Goal: Task Accomplishment & Management: Manage account settings

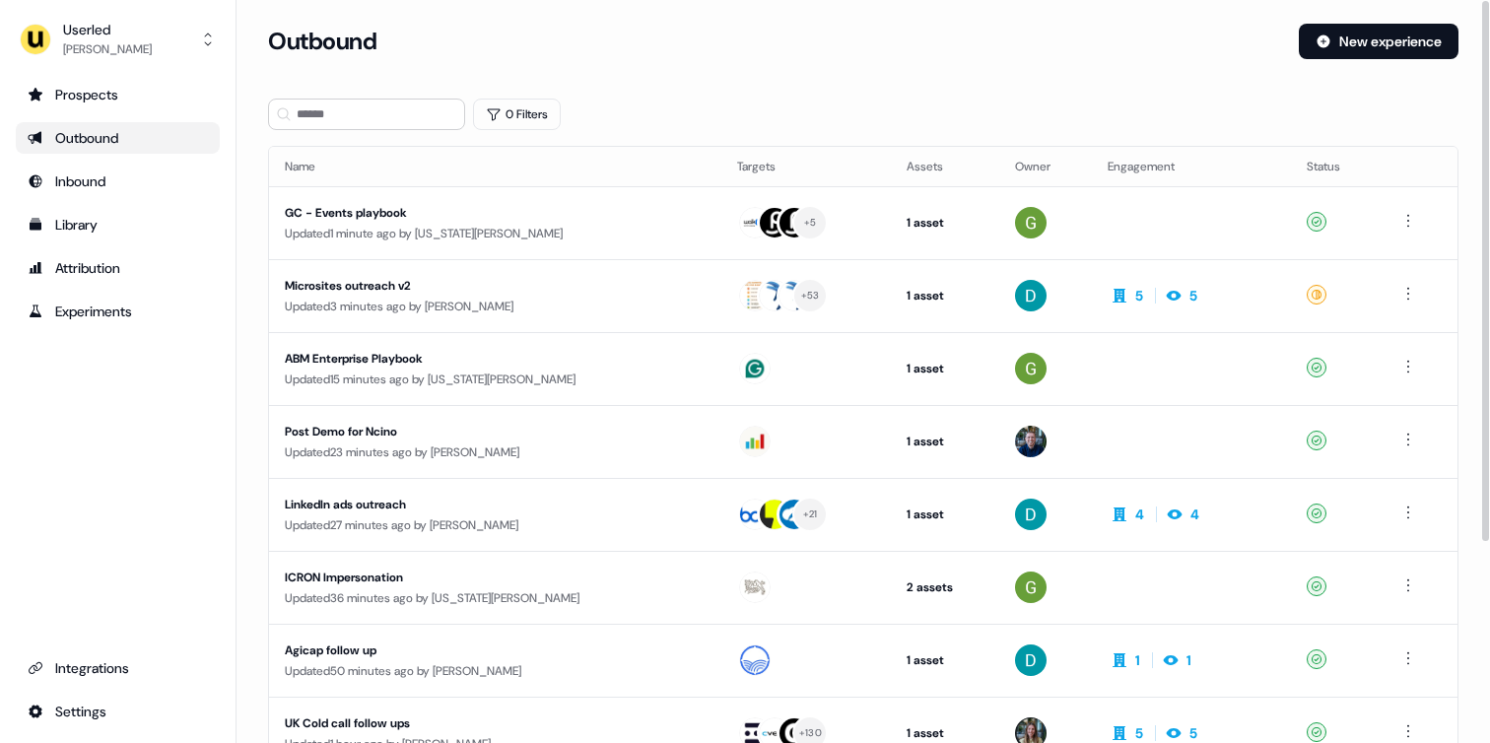
click at [91, 77] on div "Userled [PERSON_NAME] Prospects Outbound Inbound Library Attribution Experiment…" at bounding box center [118, 371] width 236 height 743
click at [86, 94] on div "Prospects" at bounding box center [118, 95] width 180 height 20
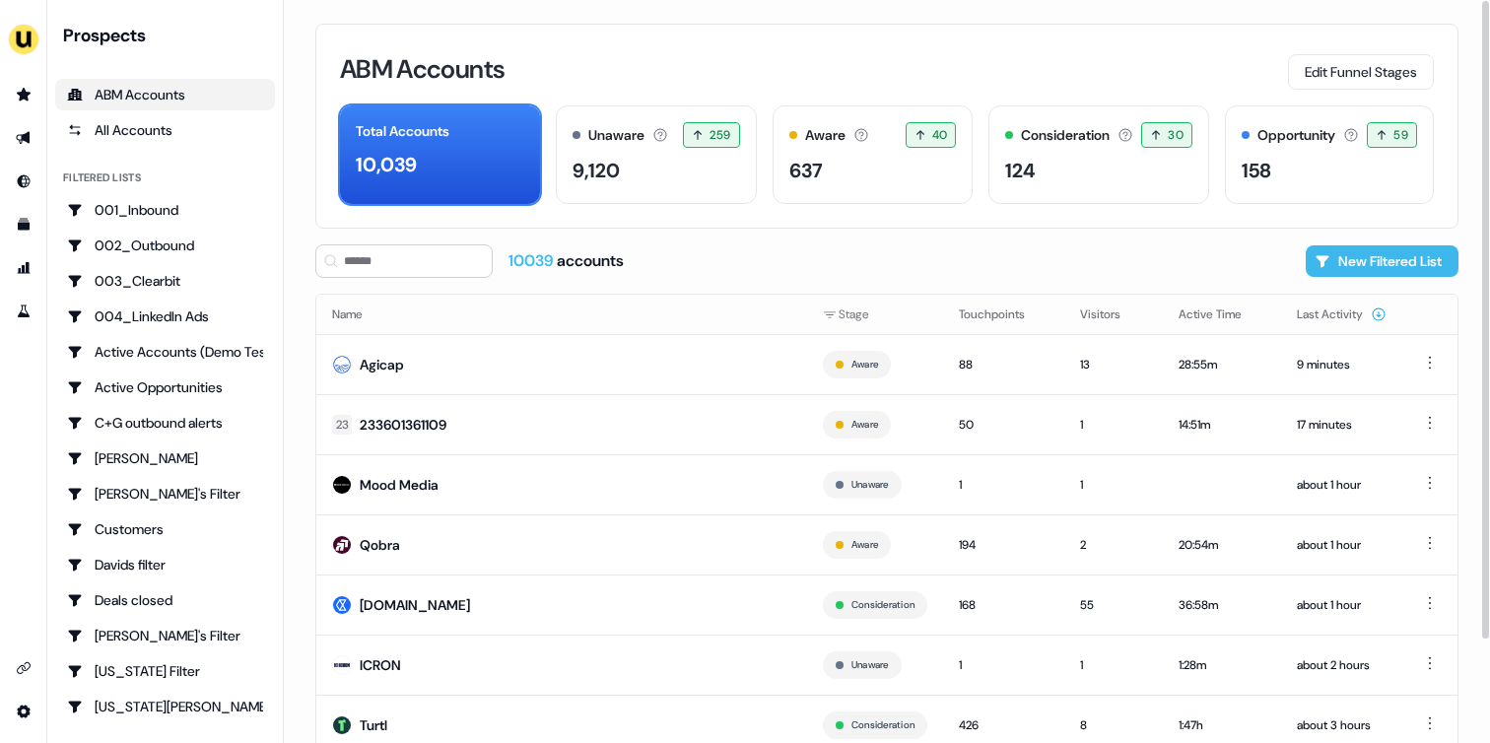
click at [1370, 264] on button "New Filtered List" at bounding box center [1382, 261] width 153 height 32
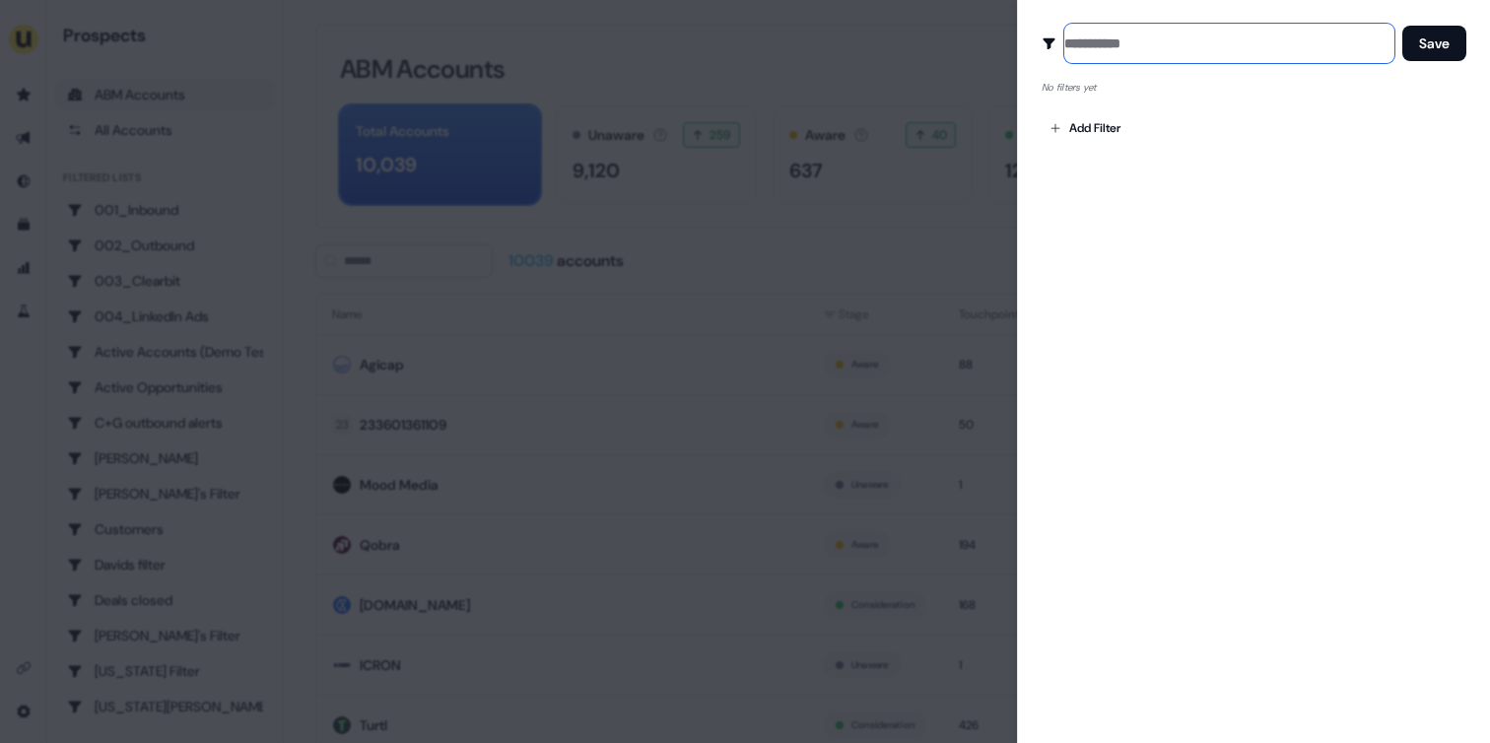
click at [1101, 52] on input at bounding box center [1229, 43] width 330 height 39
click at [1081, 134] on body "For the best experience switch devices to a bigger screen. Go to [DOMAIN_NAME] …" at bounding box center [745, 371] width 1490 height 743
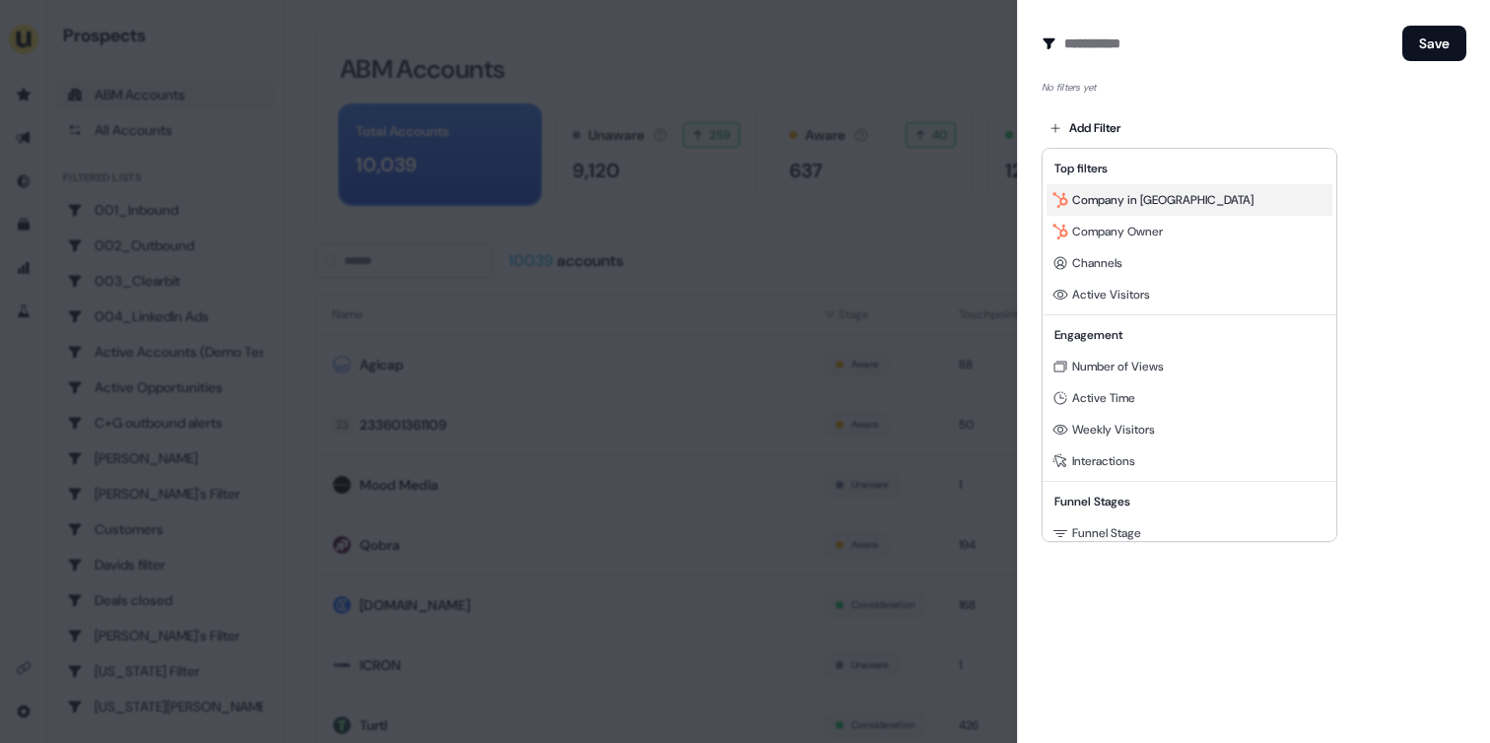
click at [1097, 206] on span "Company in [GEOGRAPHIC_DATA]" at bounding box center [1162, 200] width 181 height 16
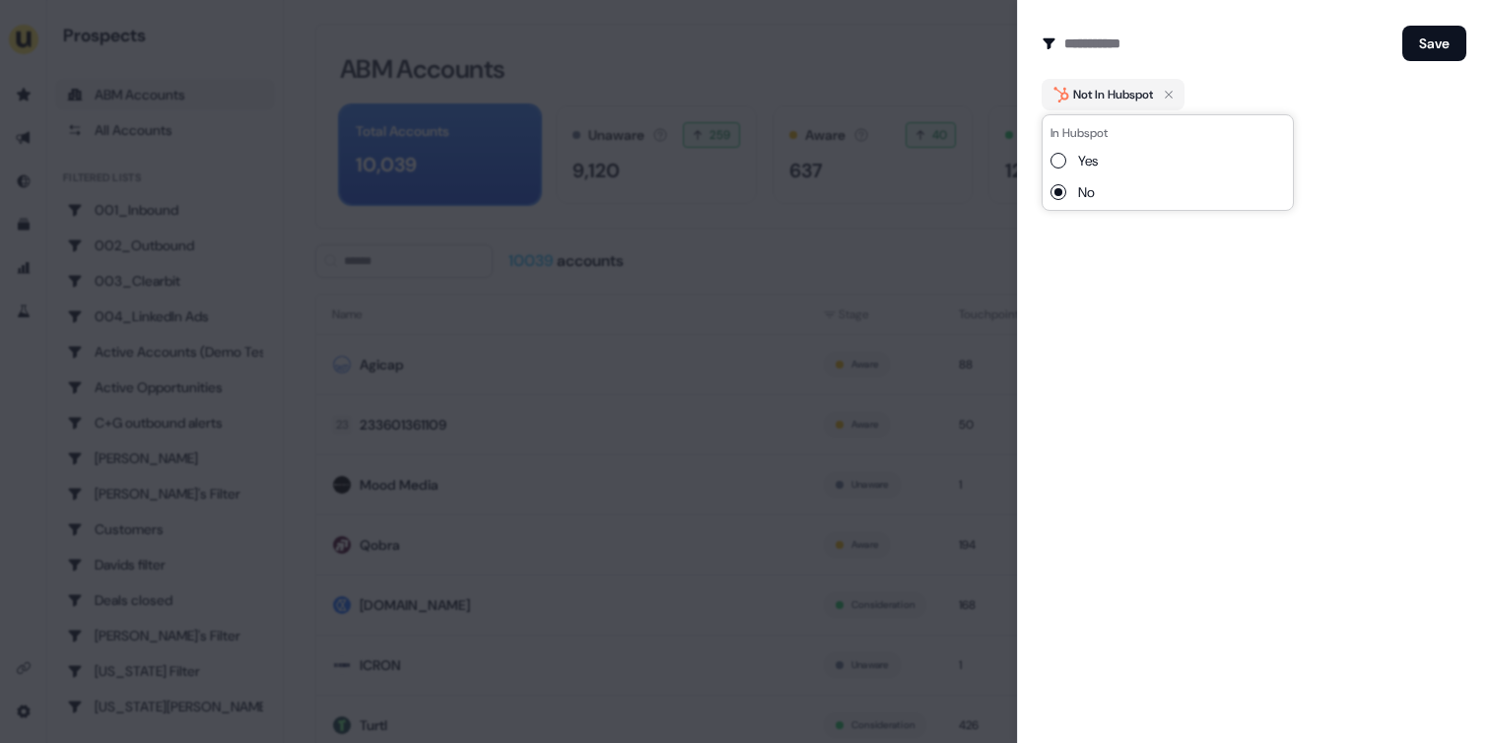
click at [1056, 159] on button "Yes" at bounding box center [1058, 161] width 16 height 16
click at [1179, 294] on div "Create Audience Filter Create a new audience by setting a name and configuring …" at bounding box center [1253, 371] width 473 height 743
click at [1091, 150] on body "For the best experience switch devices to a bigger screen. Go to [DOMAIN_NAME] …" at bounding box center [745, 371] width 1490 height 743
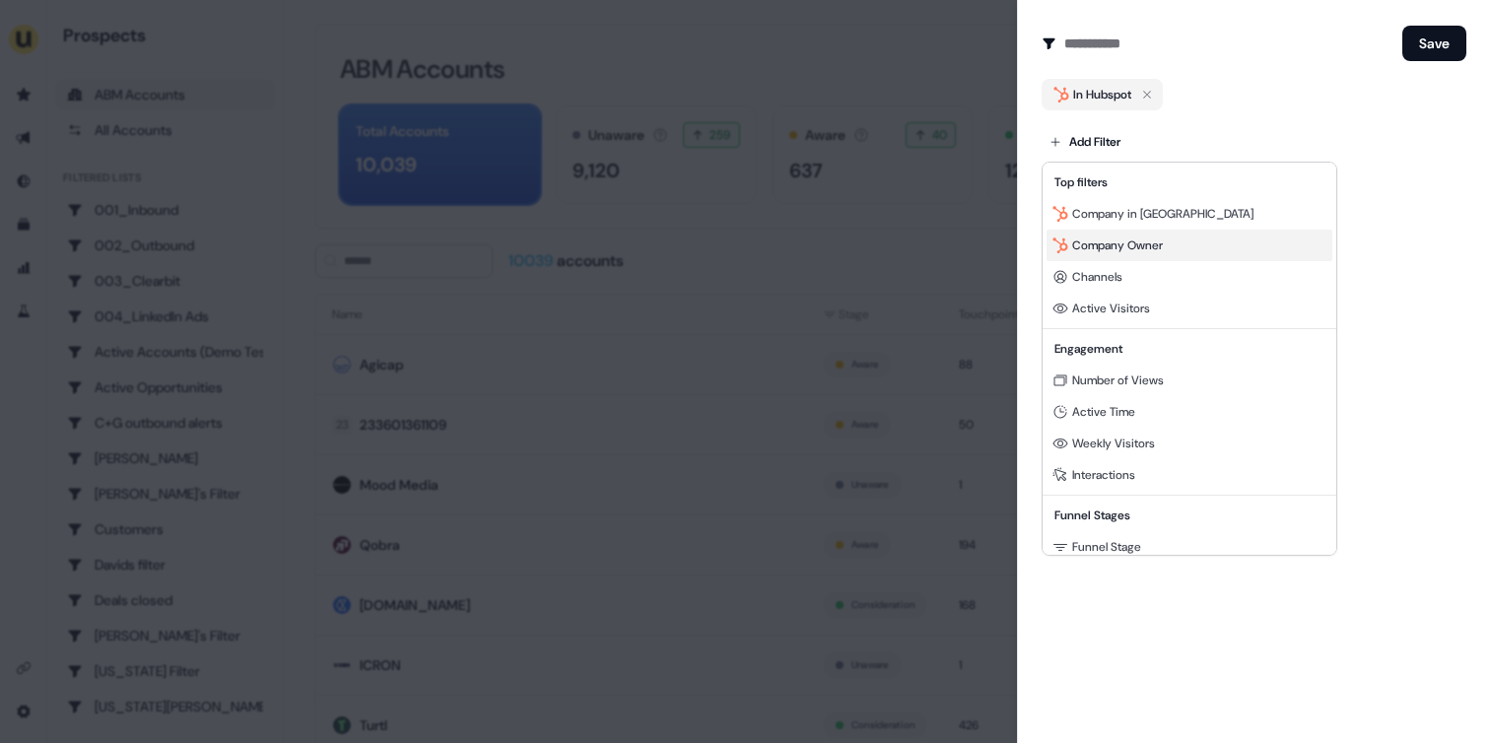
click at [1086, 240] on span "Company Owner" at bounding box center [1117, 245] width 91 height 16
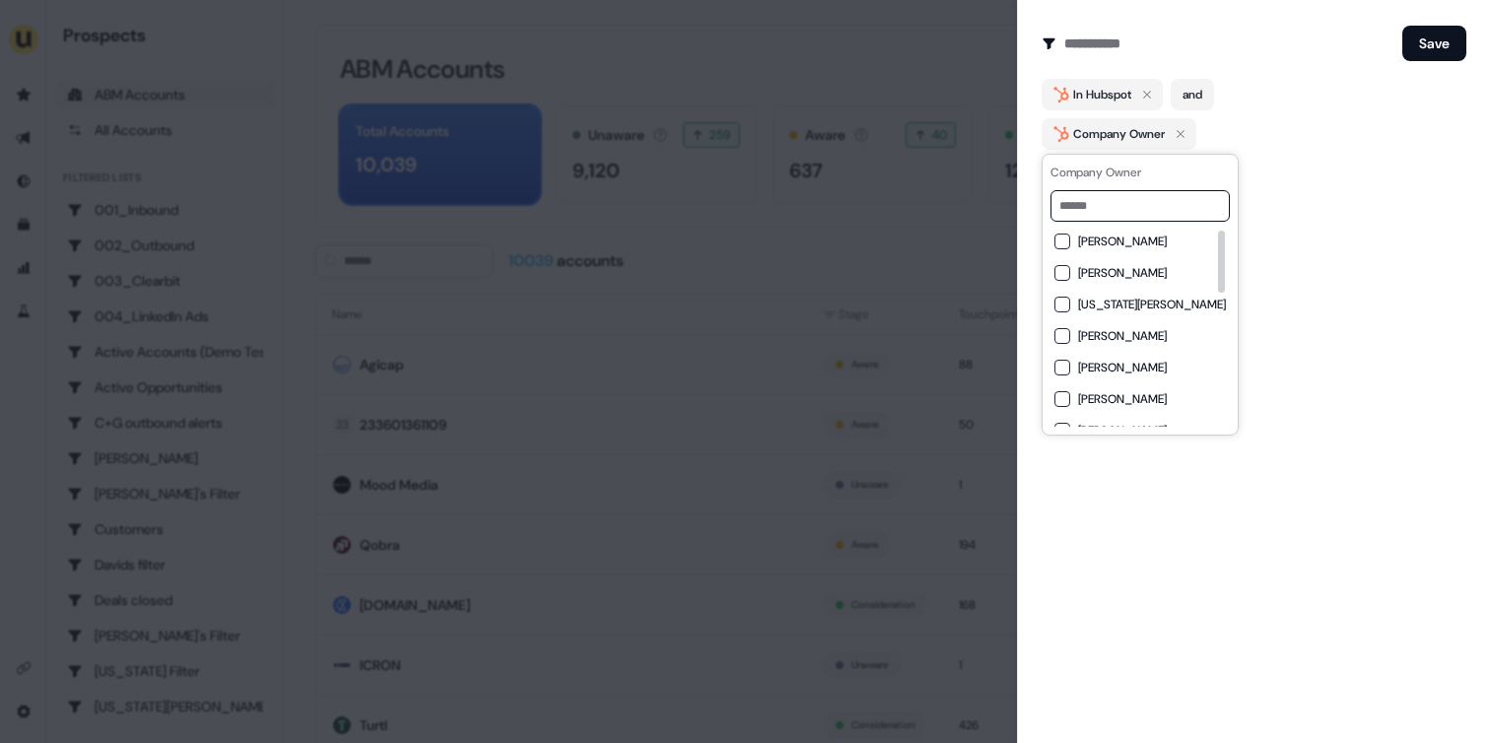
click at [1073, 243] on div "[PERSON_NAME]" at bounding box center [1139, 242] width 171 height 16
click at [1325, 207] on div "Create Audience Filter Create a new audience by setting a name and configuring …" at bounding box center [1253, 371] width 473 height 743
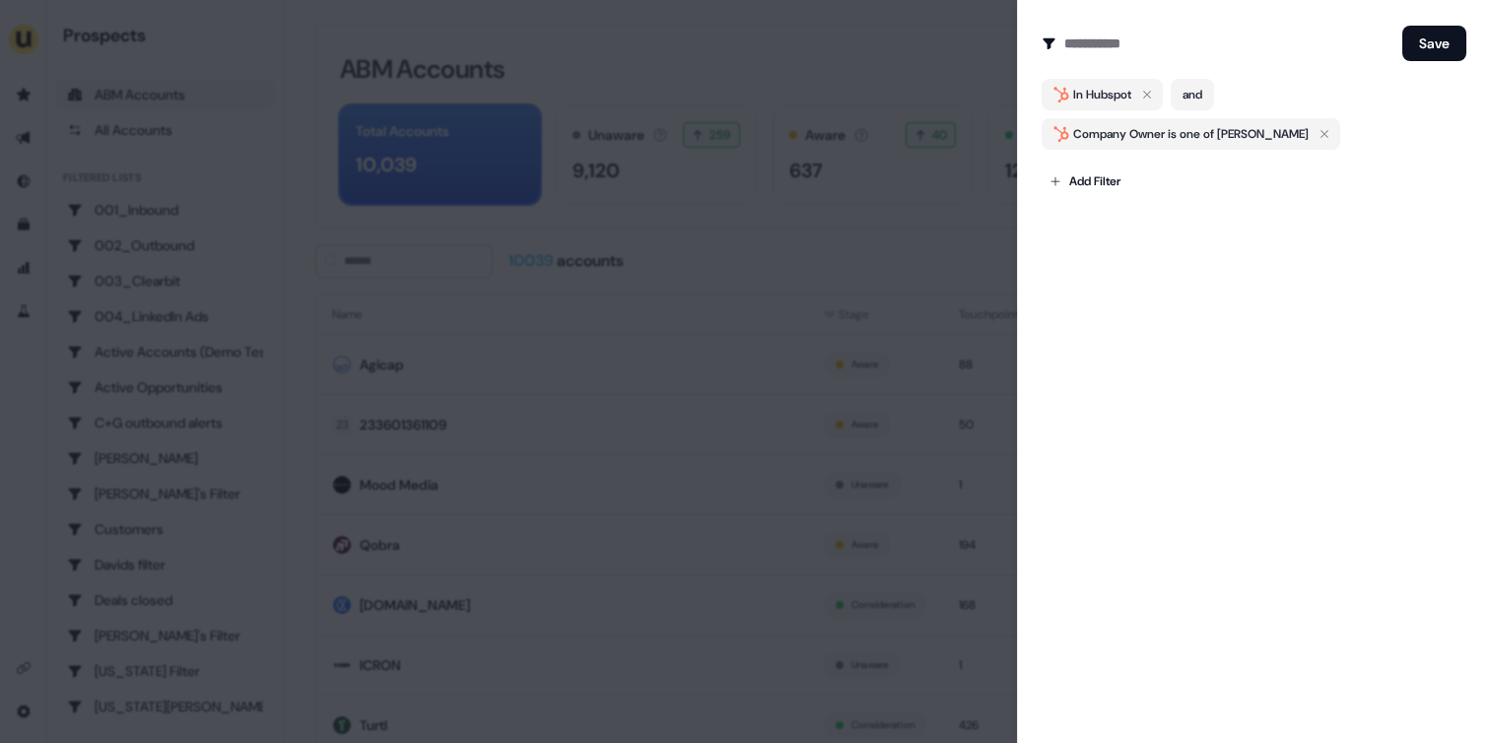
click at [920, 217] on div at bounding box center [745, 371] width 1490 height 743
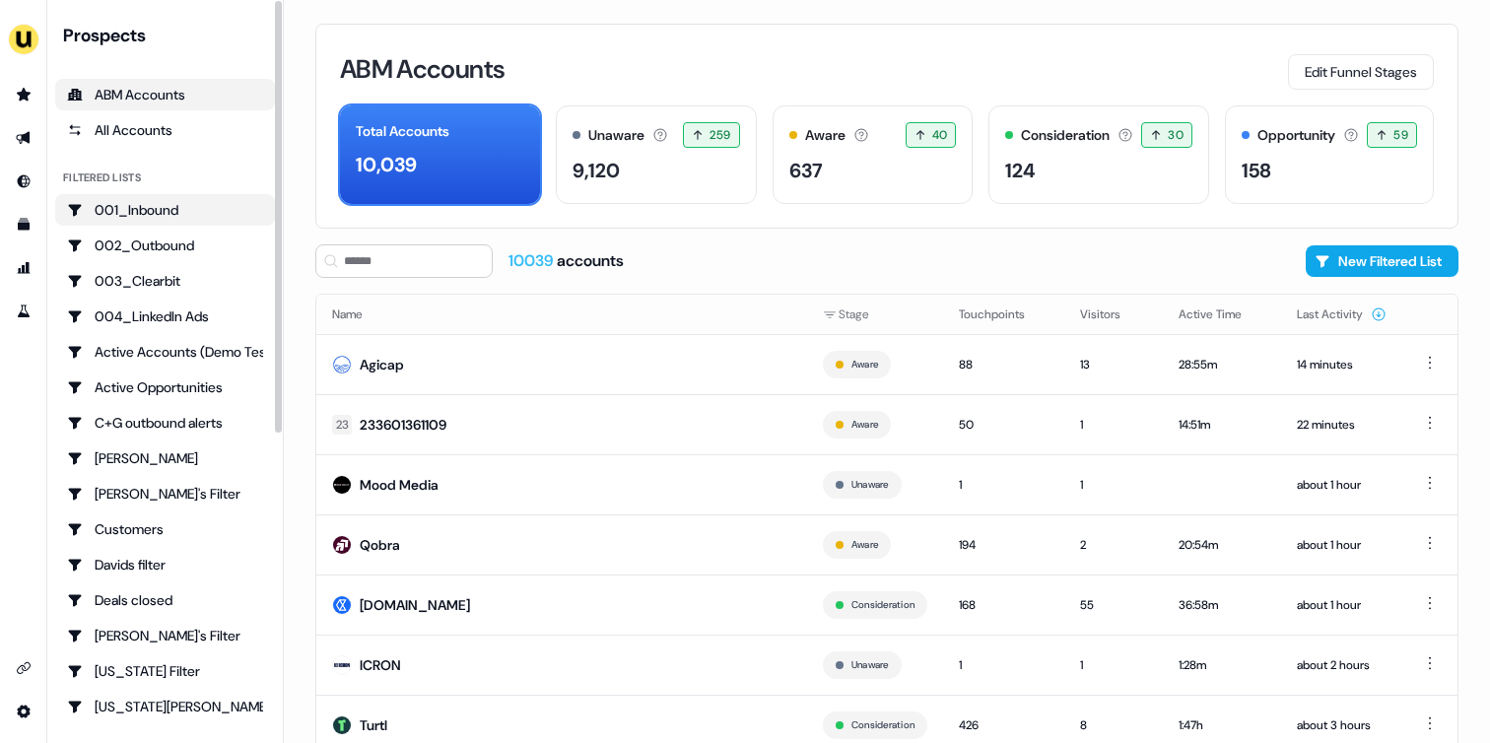
click at [221, 209] on div "001_Inbound" at bounding box center [165, 210] width 196 height 20
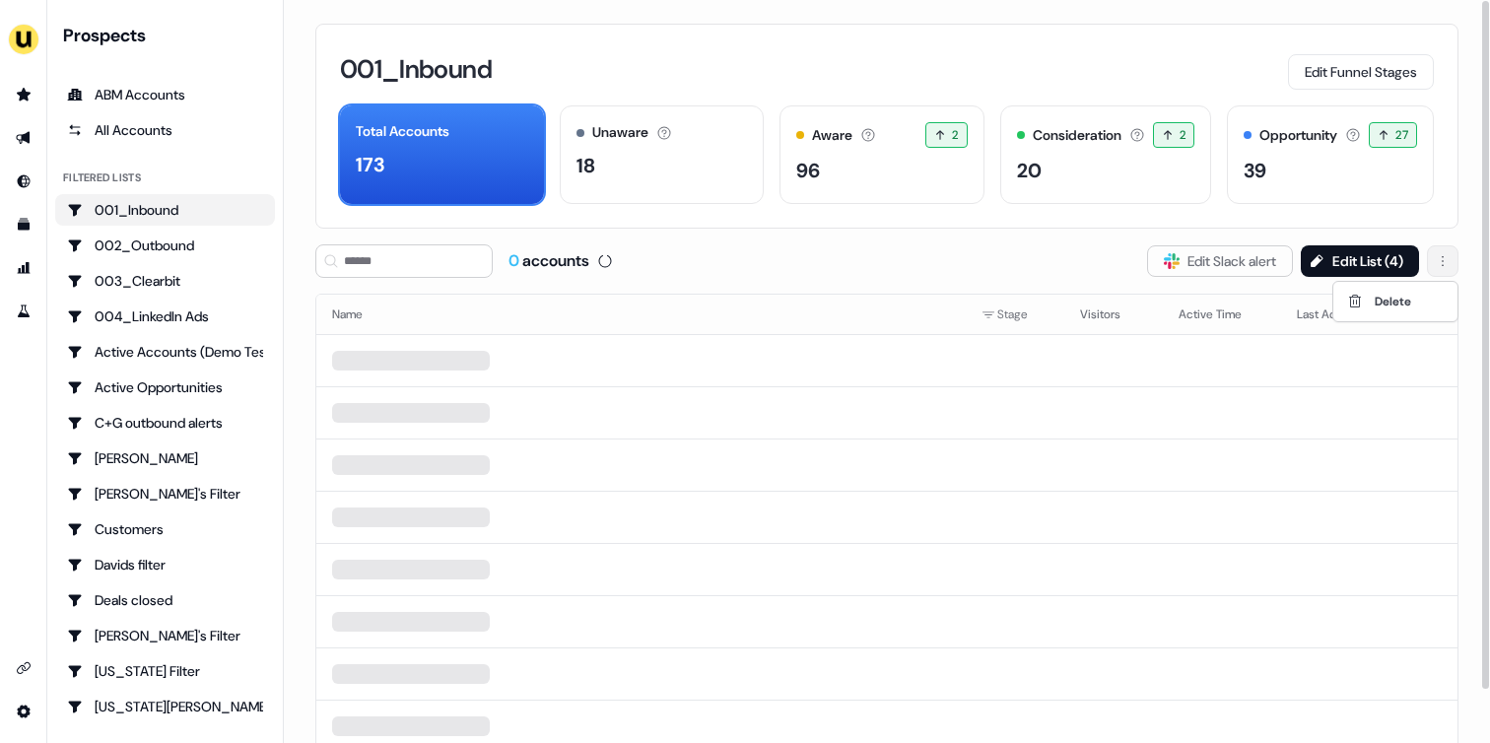
click at [1433, 257] on html "For the best experience switch devices to a bigger screen. Go to [DOMAIN_NAME] …" at bounding box center [745, 371] width 1490 height 743
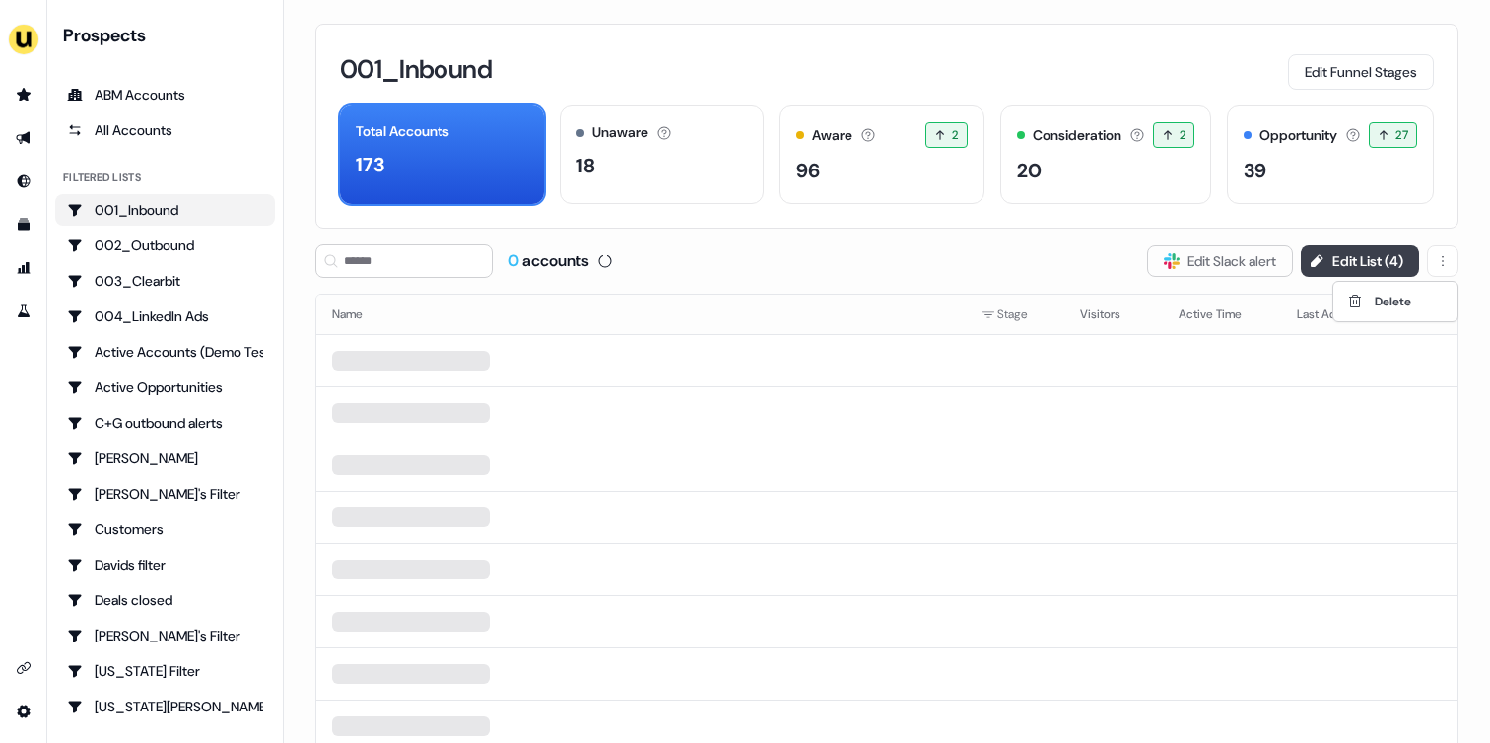
click at [1394, 257] on html "For the best experience switch devices to a bigger screen. Go to [DOMAIN_NAME] …" at bounding box center [745, 371] width 1490 height 743
click at [1370, 257] on button "Edit List ( 4 )" at bounding box center [1360, 261] width 118 height 32
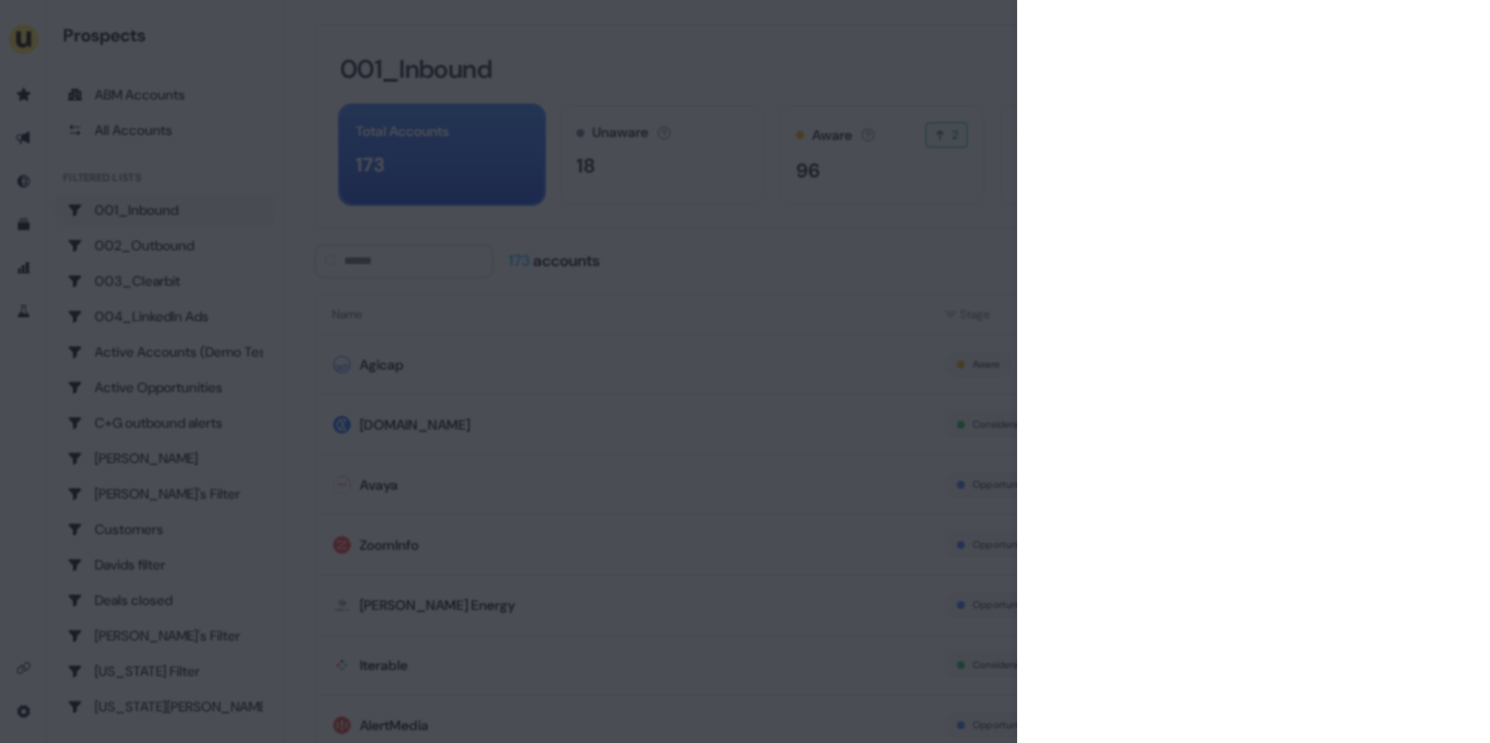
click at [886, 54] on div at bounding box center [745, 371] width 1490 height 743
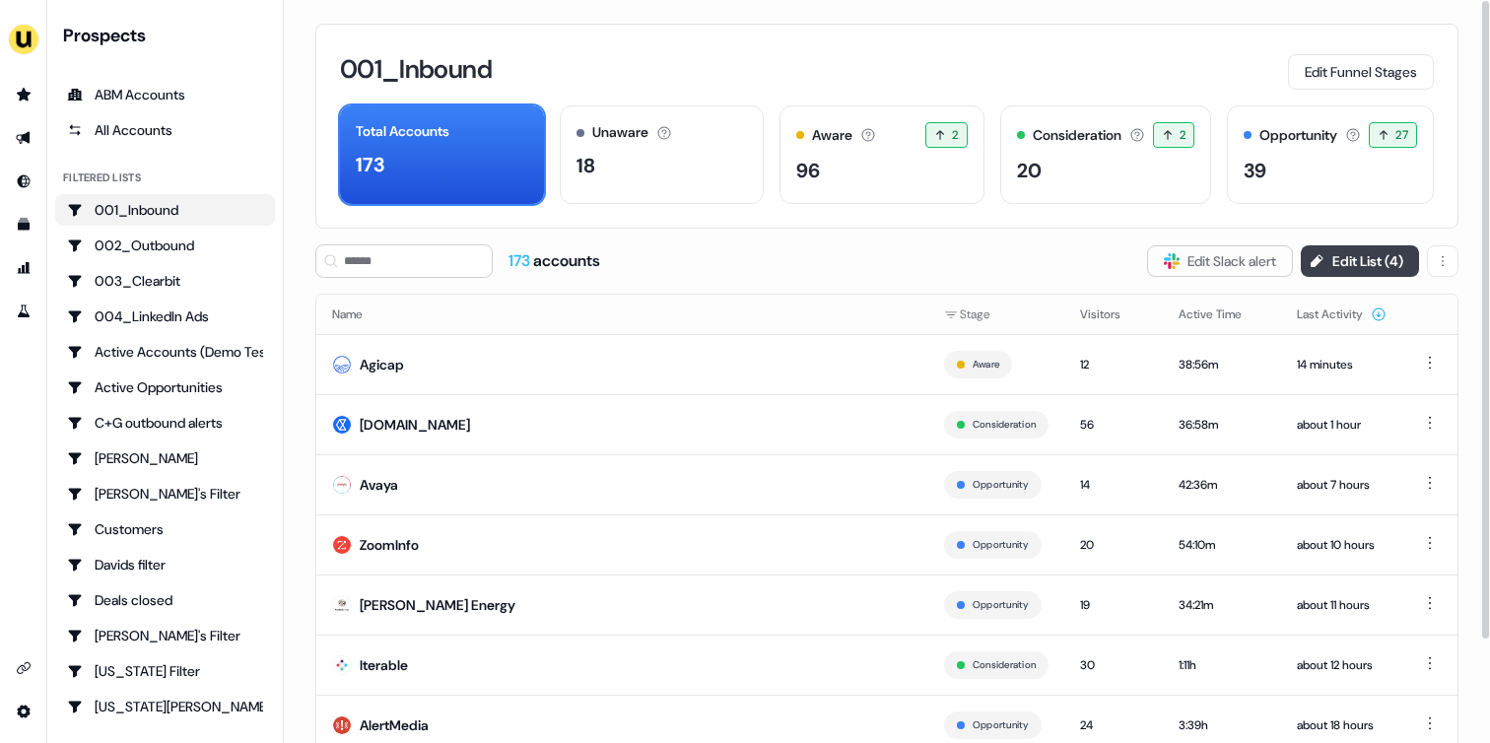
click at [1340, 264] on button "Edit List ( 4 )" at bounding box center [1360, 261] width 118 height 32
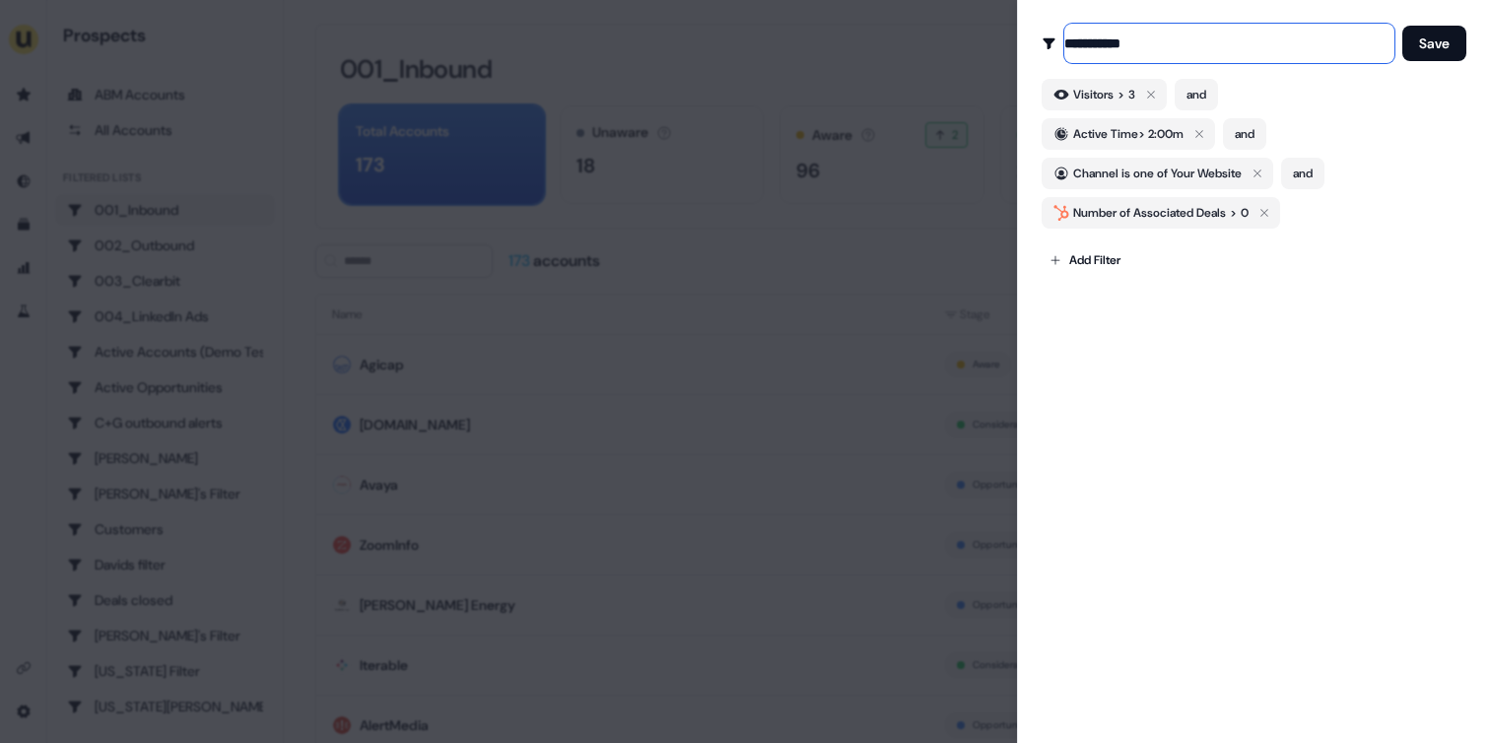
click at [1124, 37] on input "**********" at bounding box center [1229, 43] width 330 height 39
click at [1261, 420] on div "**********" at bounding box center [1253, 371] width 473 height 743
click at [879, 66] on div at bounding box center [745, 371] width 1490 height 743
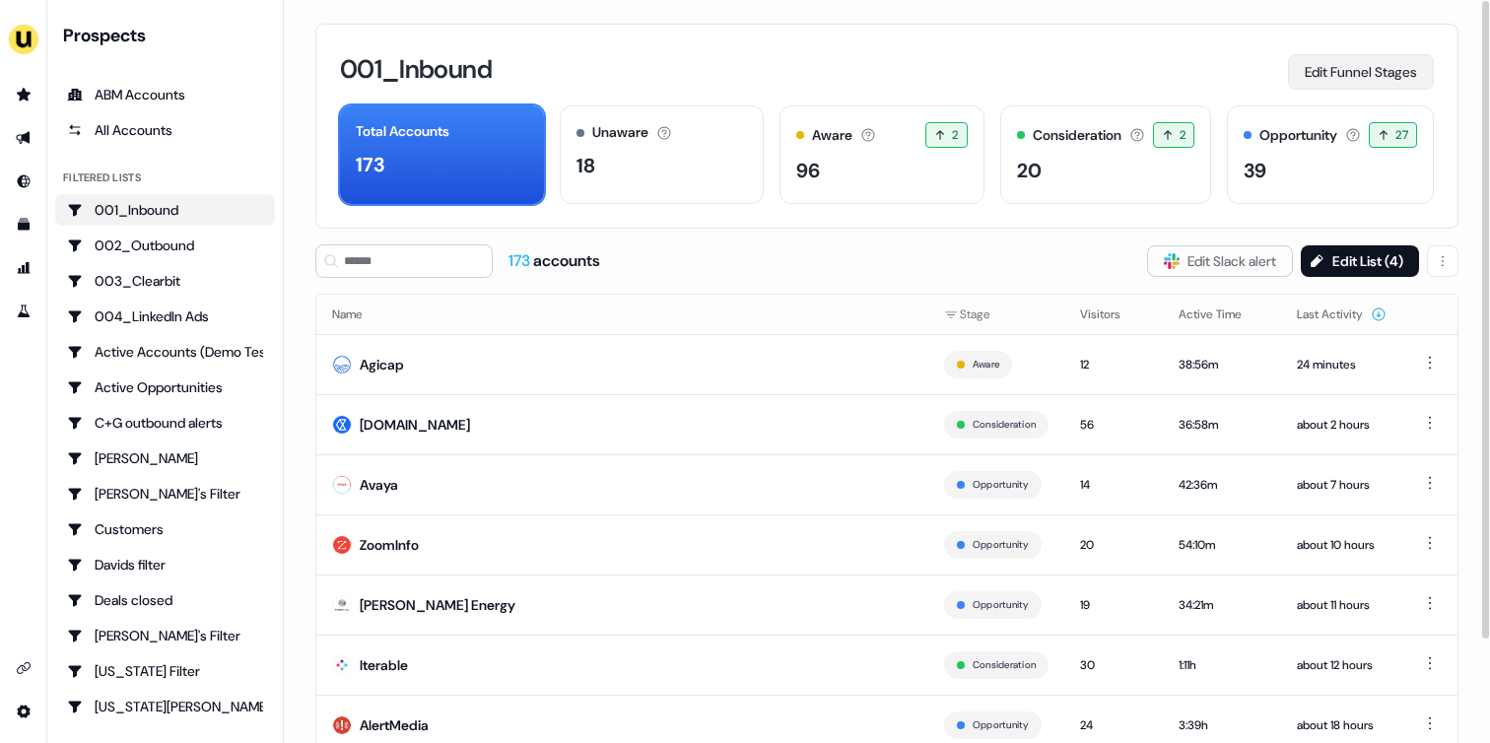
click at [1317, 74] on button "Edit Funnel Stages" at bounding box center [1361, 71] width 146 height 35
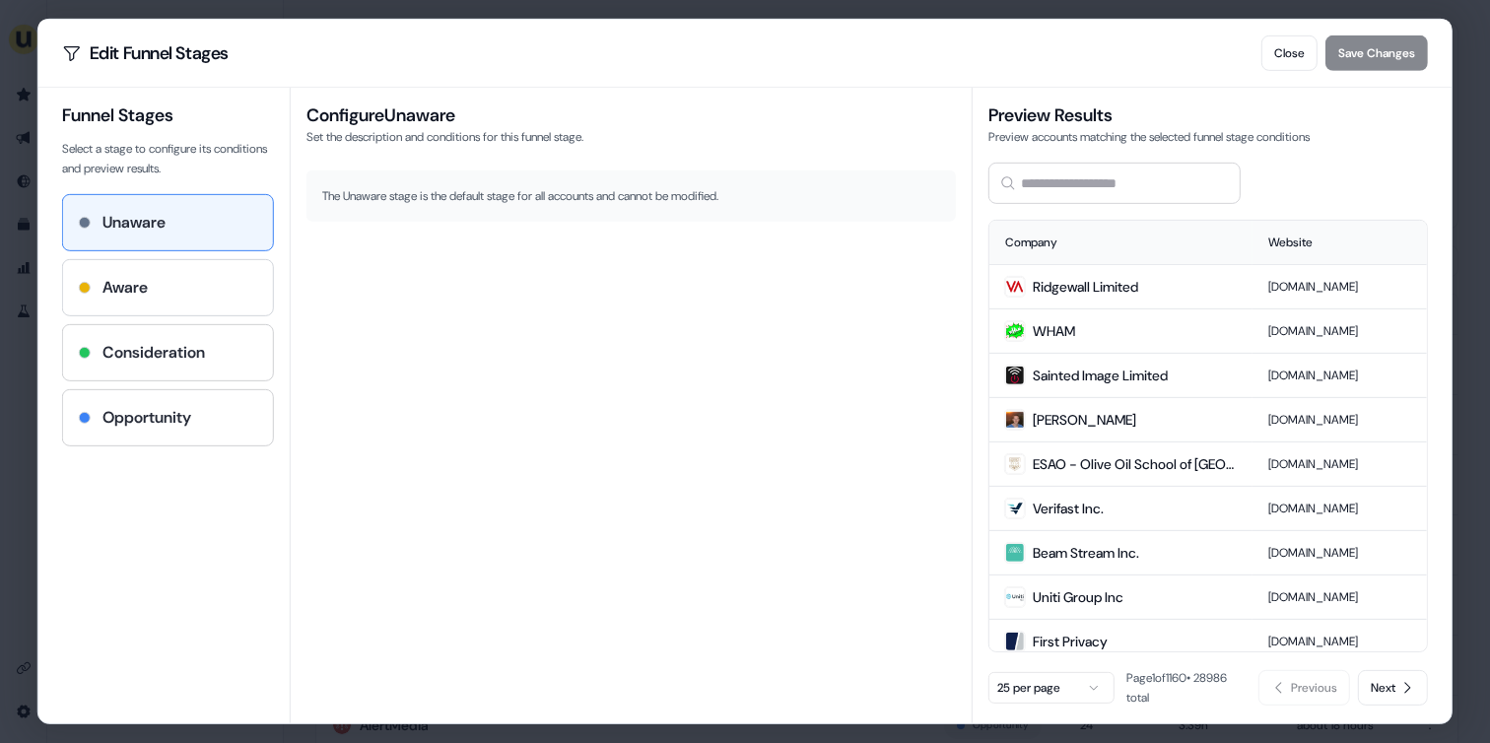
click at [185, 278] on div "Aware" at bounding box center [168, 288] width 178 height 24
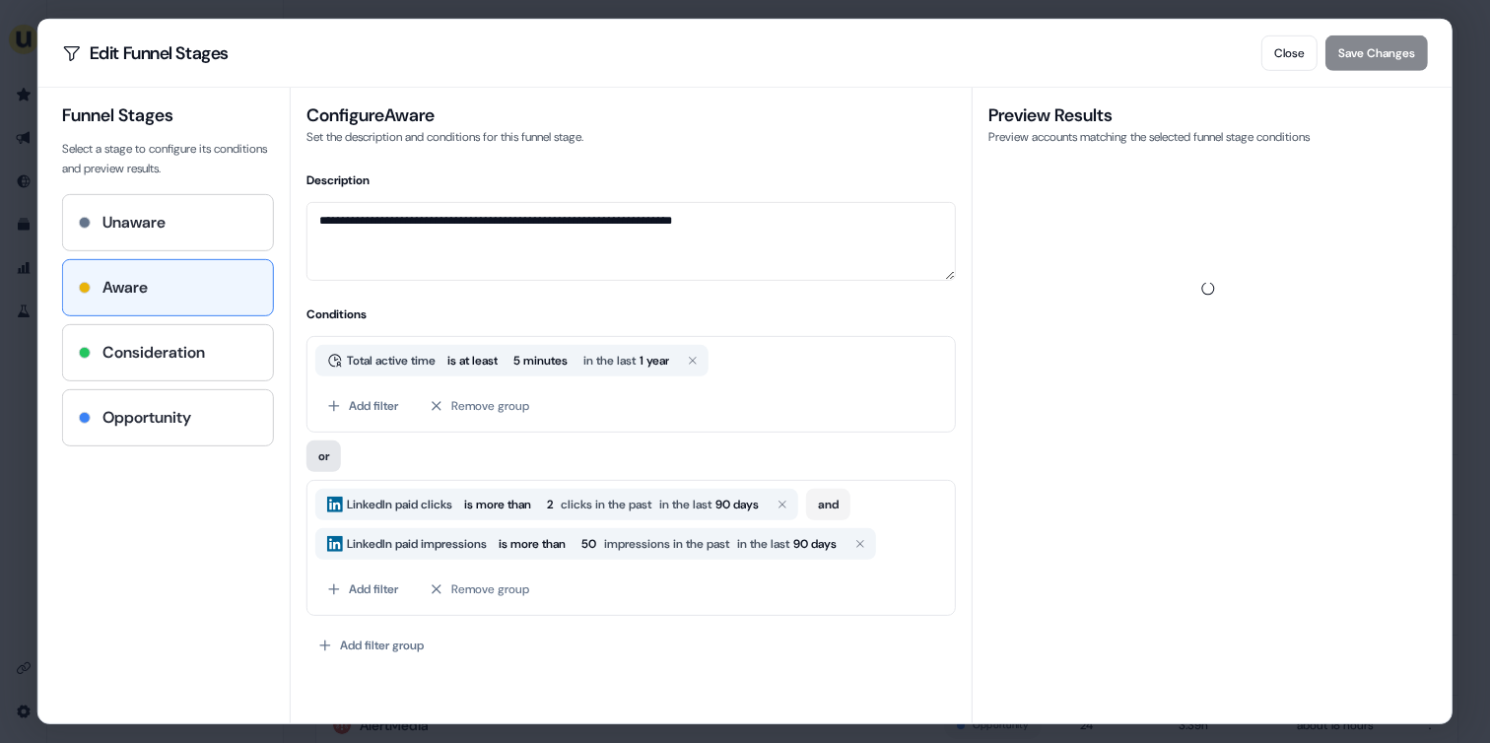
click at [335, 456] on button "or" at bounding box center [323, 456] width 34 height 32
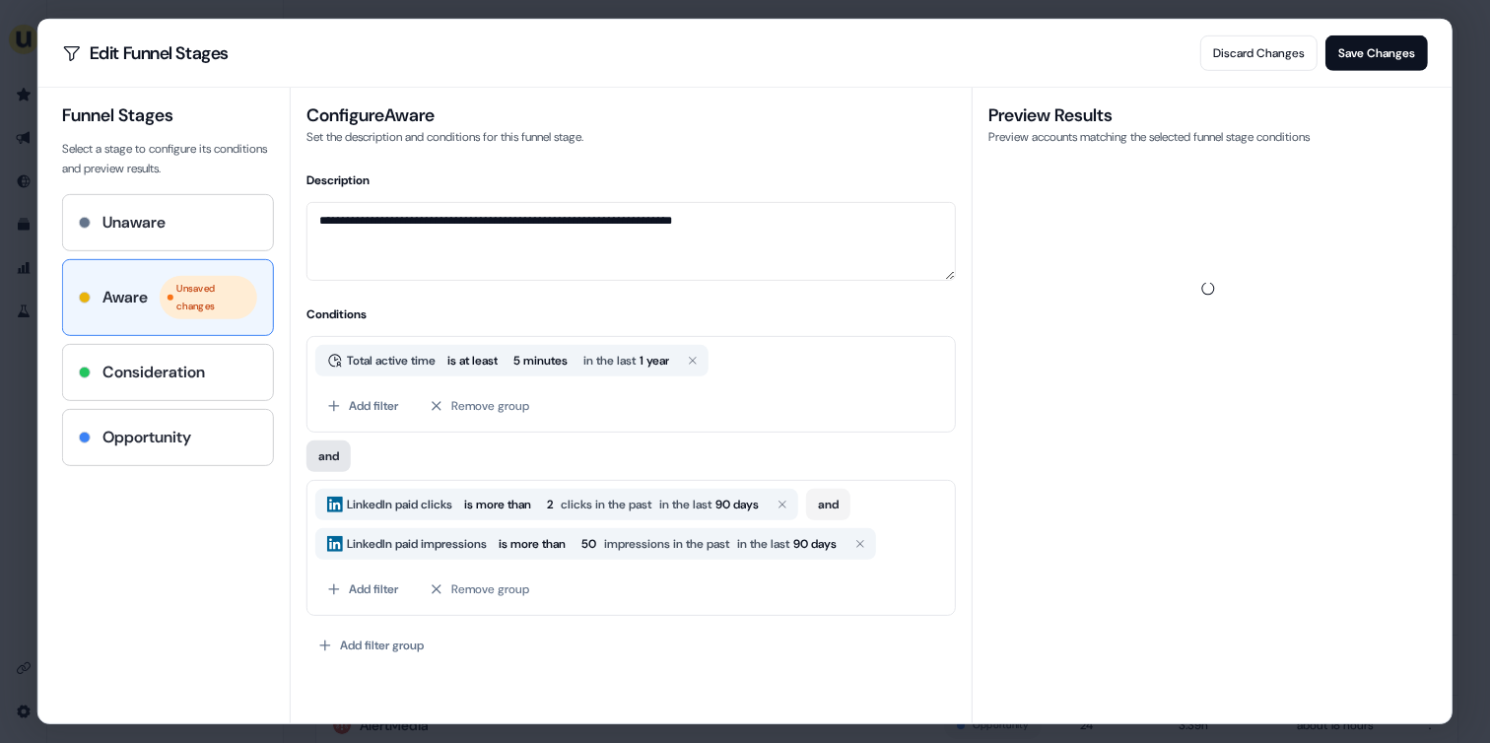
click at [335, 456] on button "and" at bounding box center [328, 456] width 44 height 32
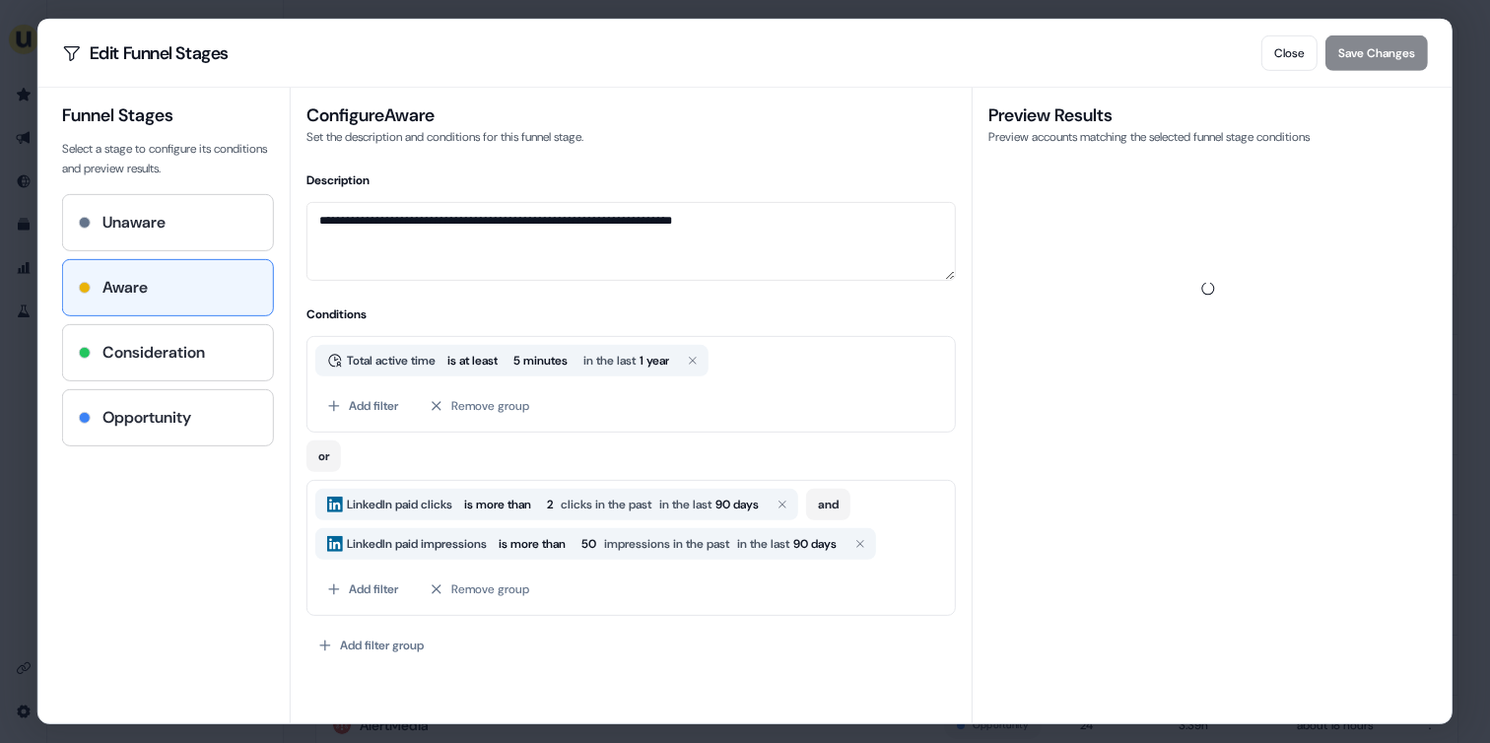
click at [350, 453] on div "or" at bounding box center [630, 452] width 649 height 39
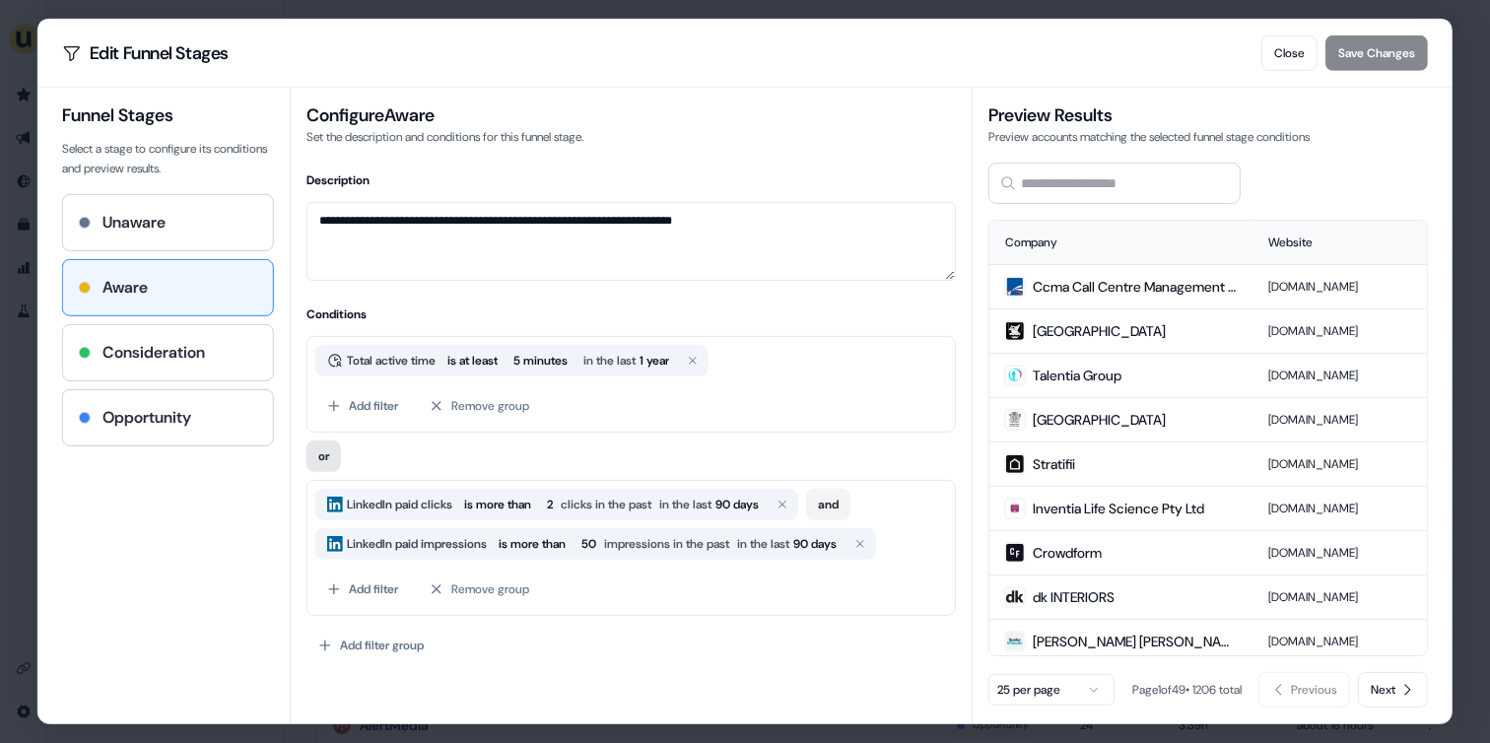
click at [335, 453] on button "or" at bounding box center [323, 456] width 34 height 32
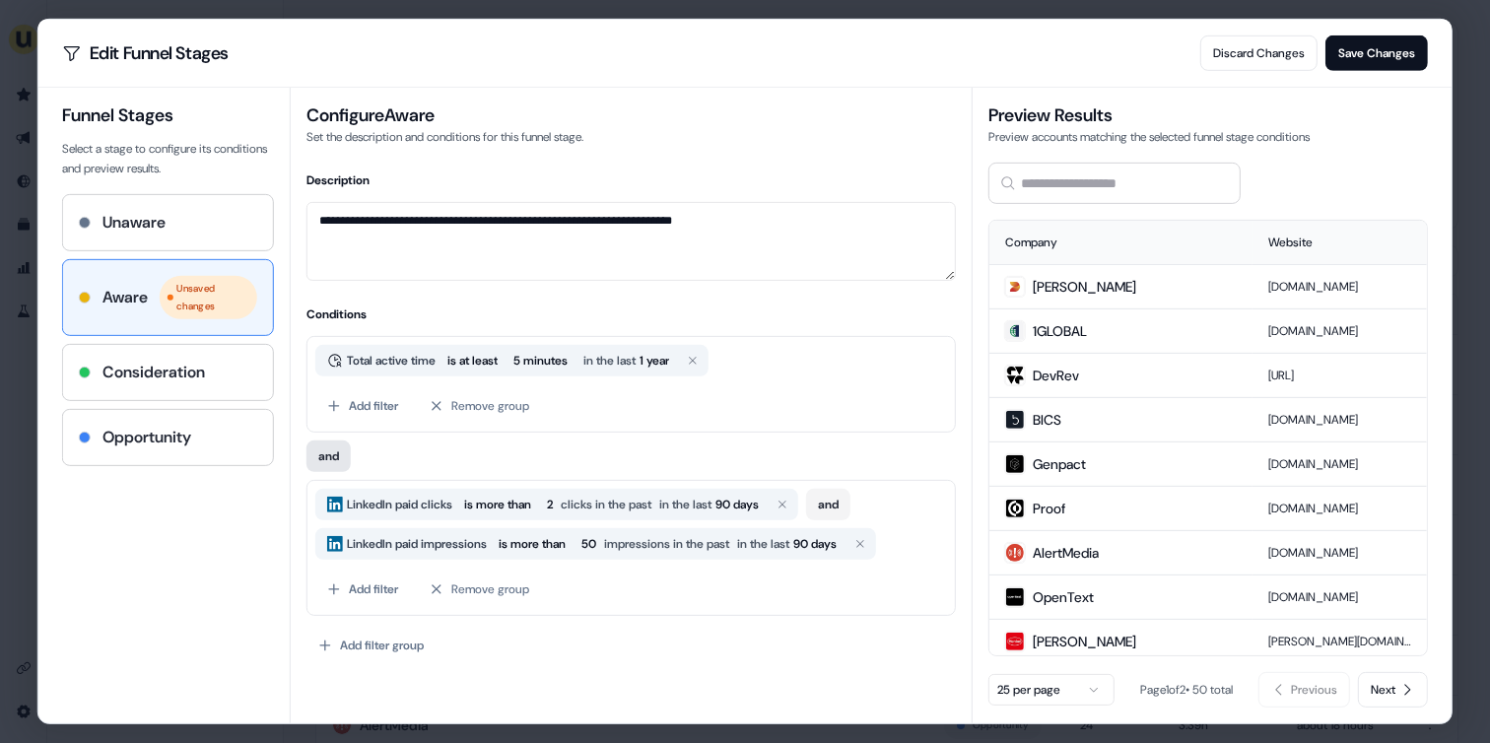
click at [335, 453] on button "and" at bounding box center [328, 456] width 44 height 32
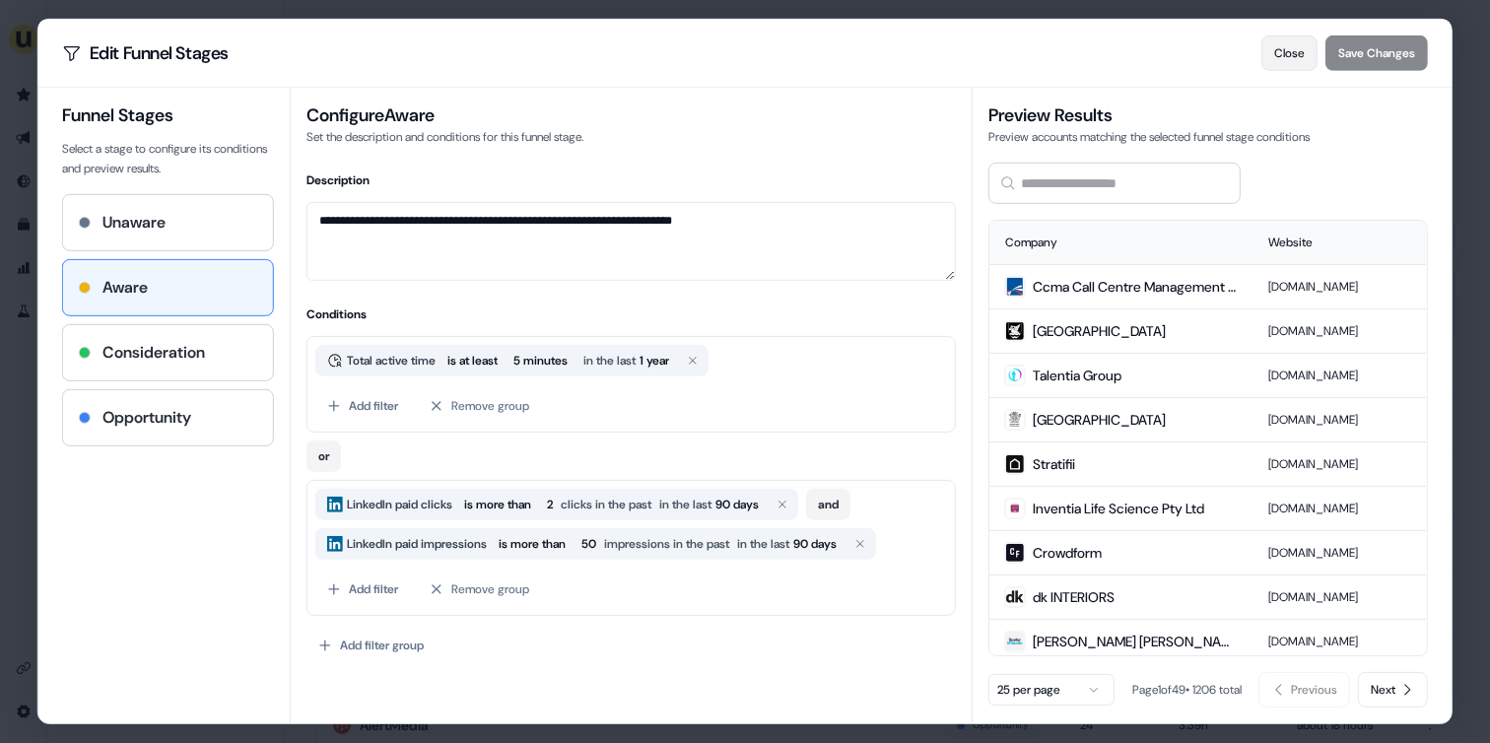
click at [1279, 56] on button "Close" at bounding box center [1289, 52] width 56 height 35
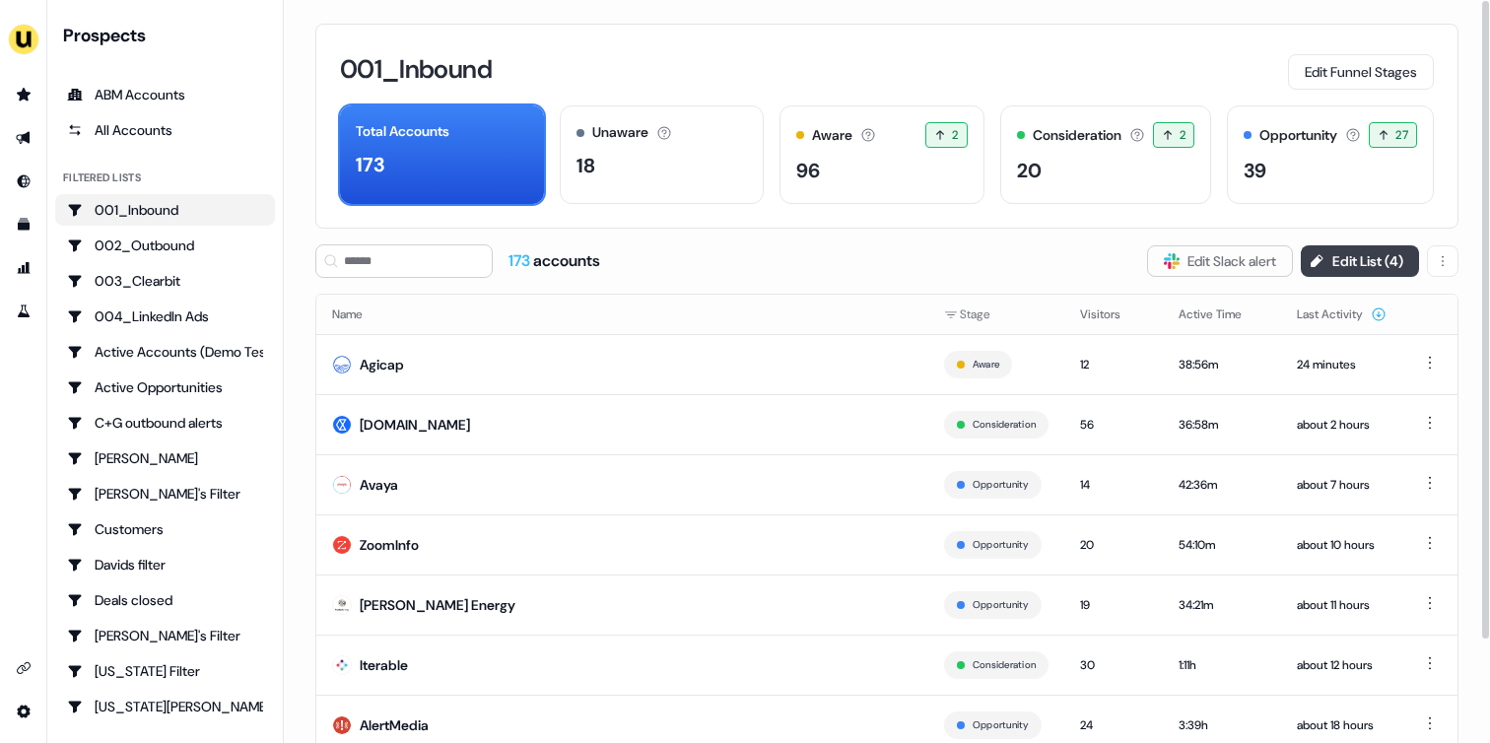
click at [1331, 259] on button "Edit List ( 4 )" at bounding box center [1360, 261] width 118 height 32
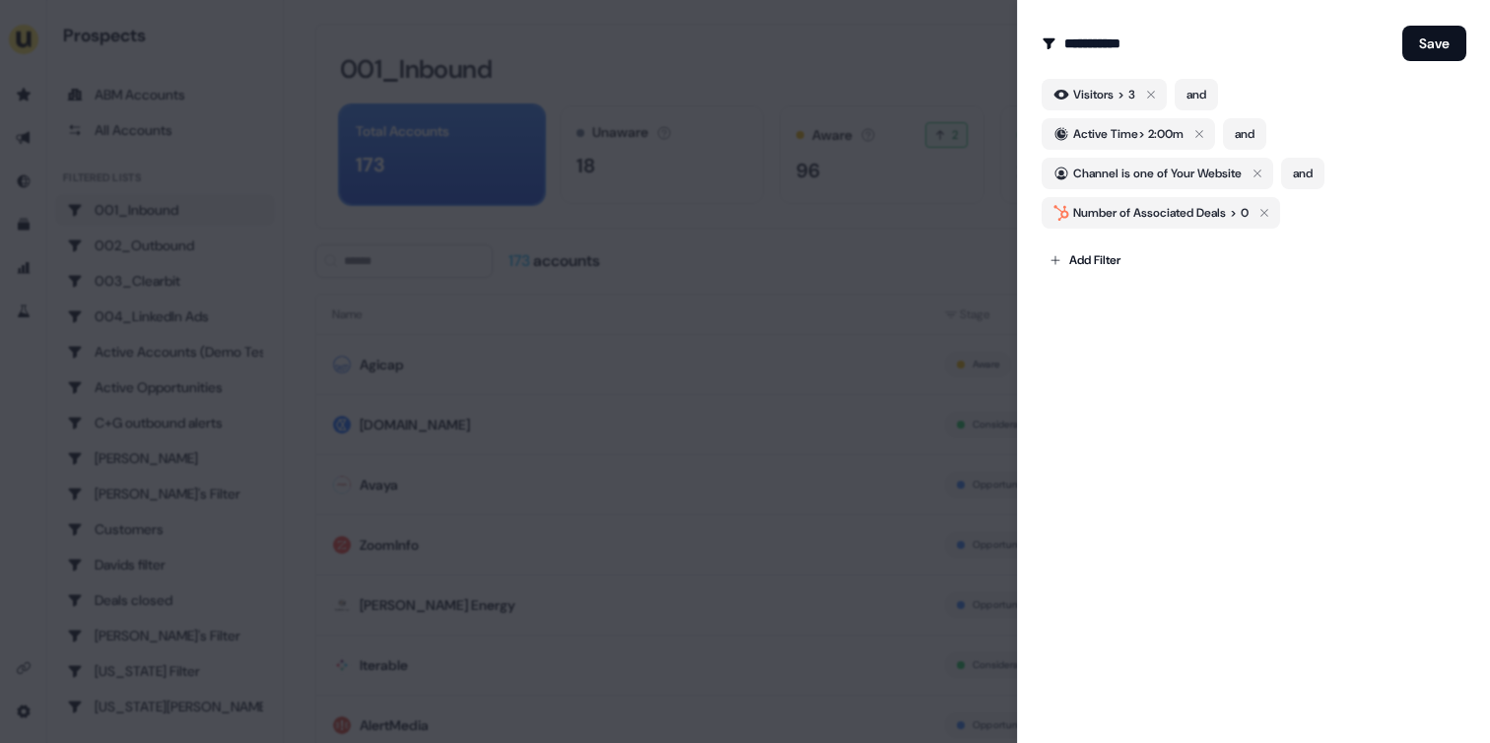
click at [903, 272] on div at bounding box center [745, 371] width 1490 height 743
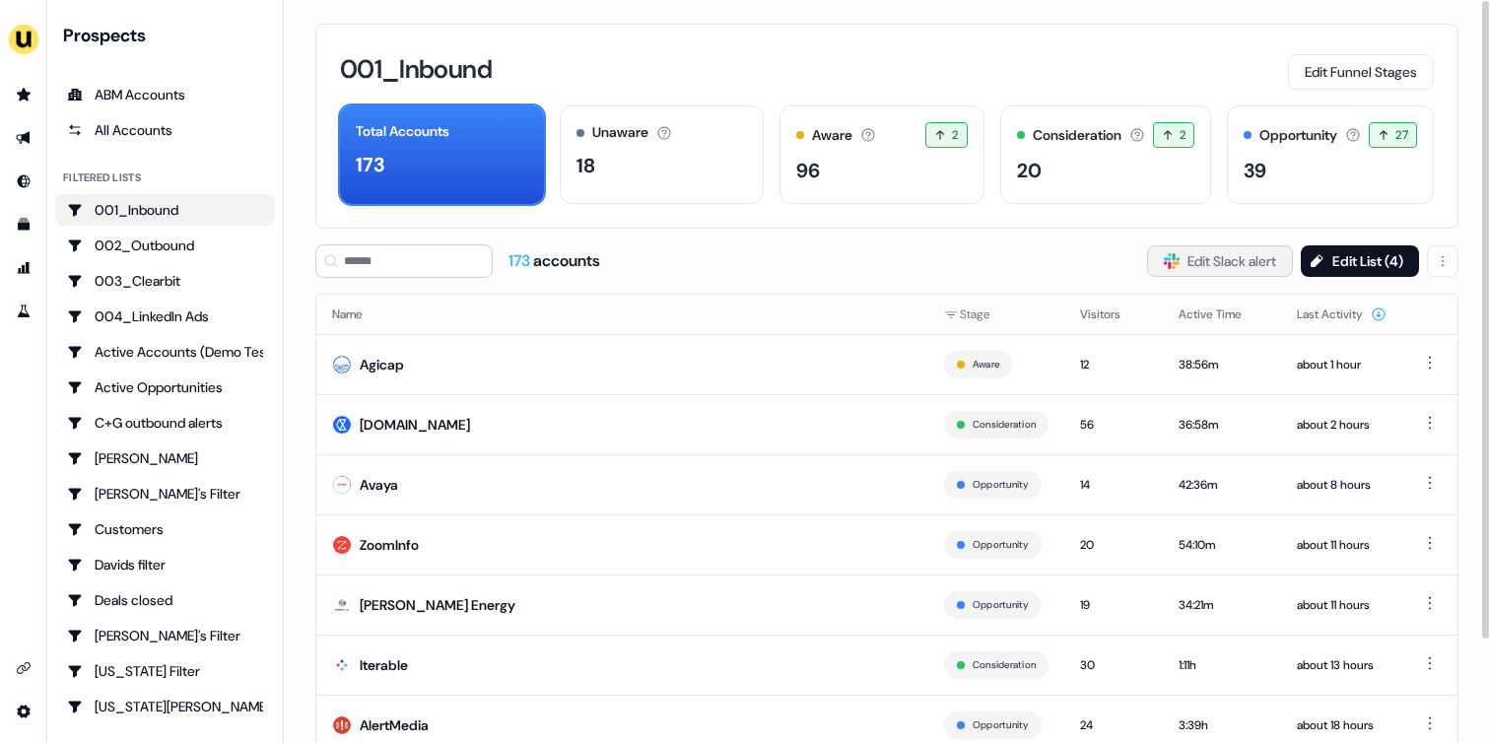
click at [1186, 262] on button "Slack Logo SVG Edit Slack alert" at bounding box center [1220, 261] width 146 height 32
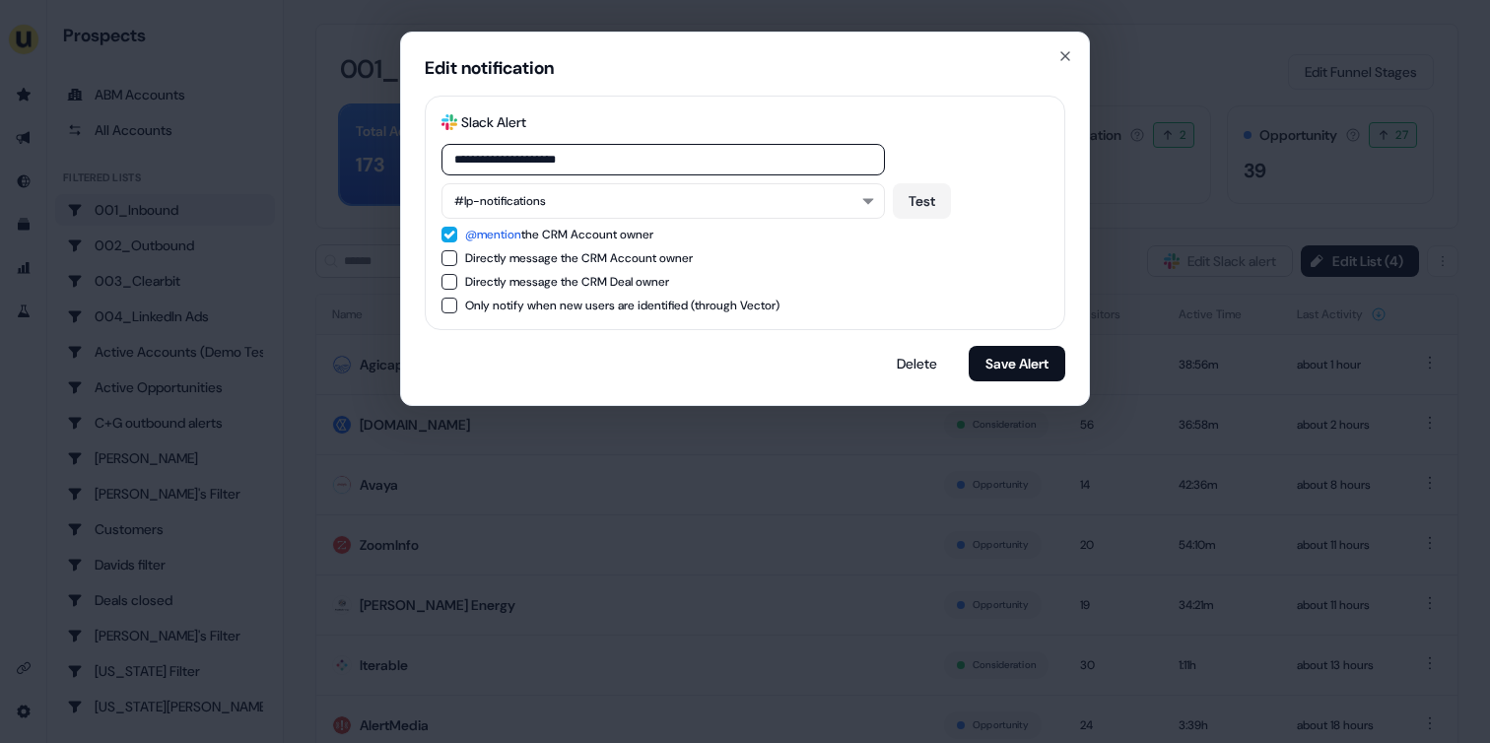
click at [461, 245] on div "**********" at bounding box center [745, 213] width 641 height 235
click at [452, 253] on button "Directly message the CRM Account owner" at bounding box center [449, 258] width 16 height 16
click at [448, 256] on button "Directly message the CRM Account owner" at bounding box center [449, 258] width 16 height 16
click at [1063, 60] on icon "button" at bounding box center [1065, 56] width 16 height 16
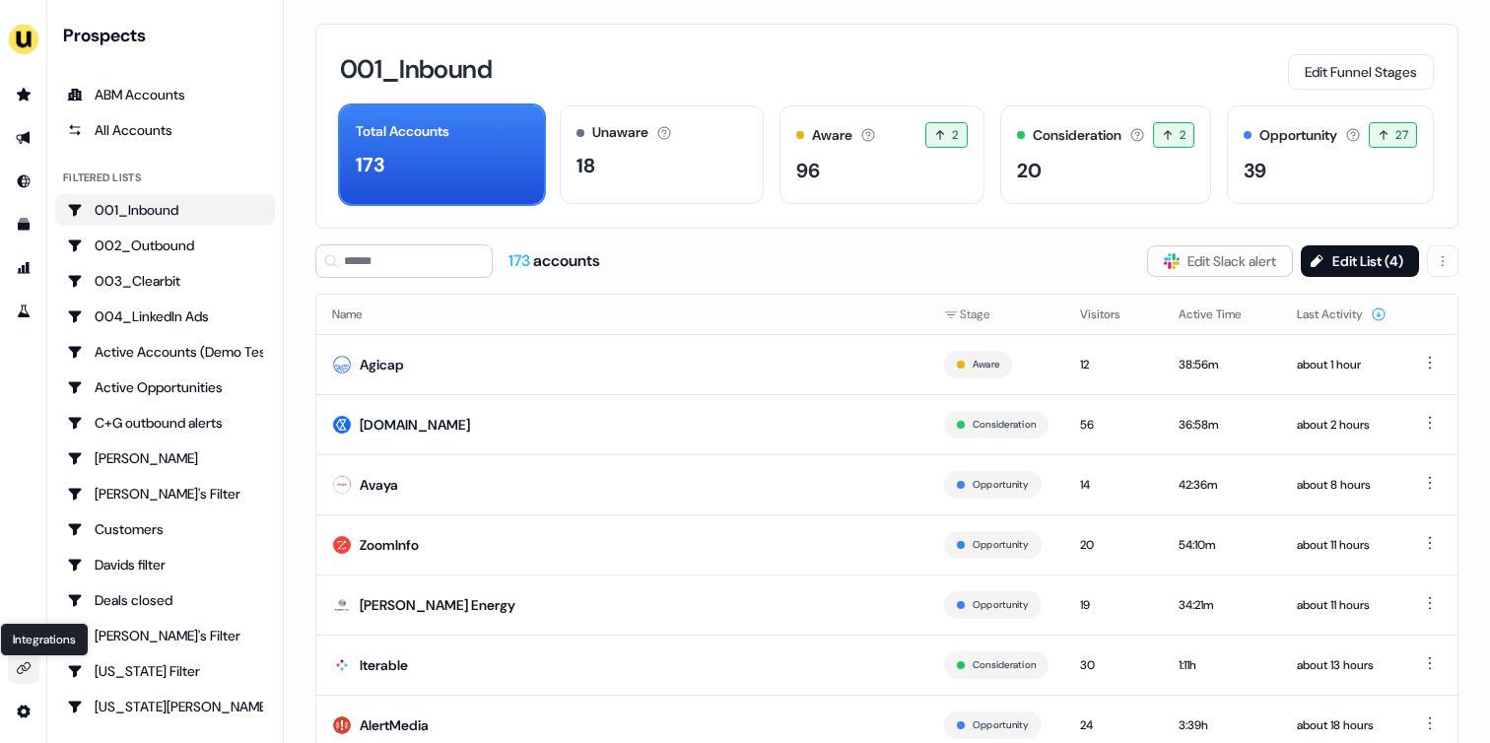
click at [25, 662] on icon "Go to integrations" at bounding box center [24, 668] width 16 height 16
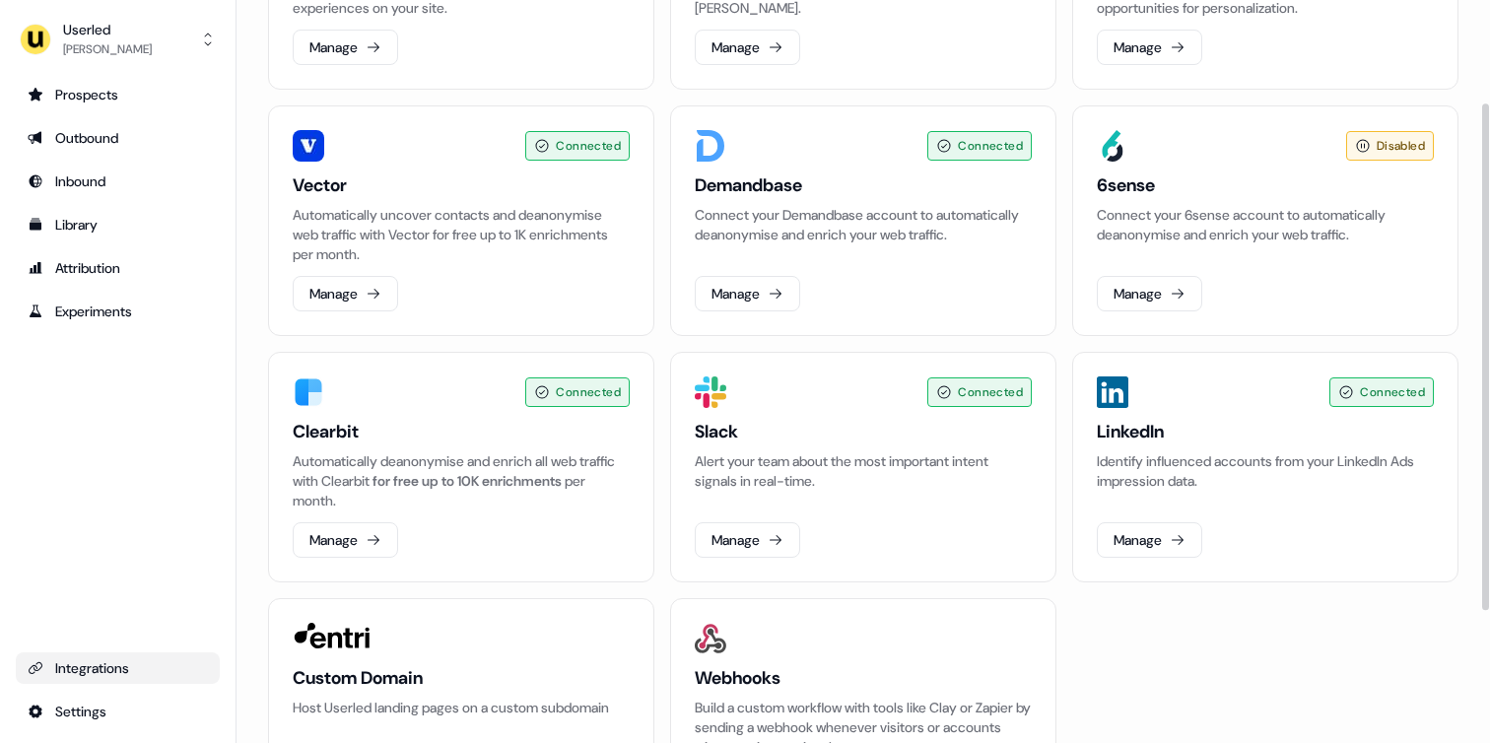
scroll to position [237, 0]
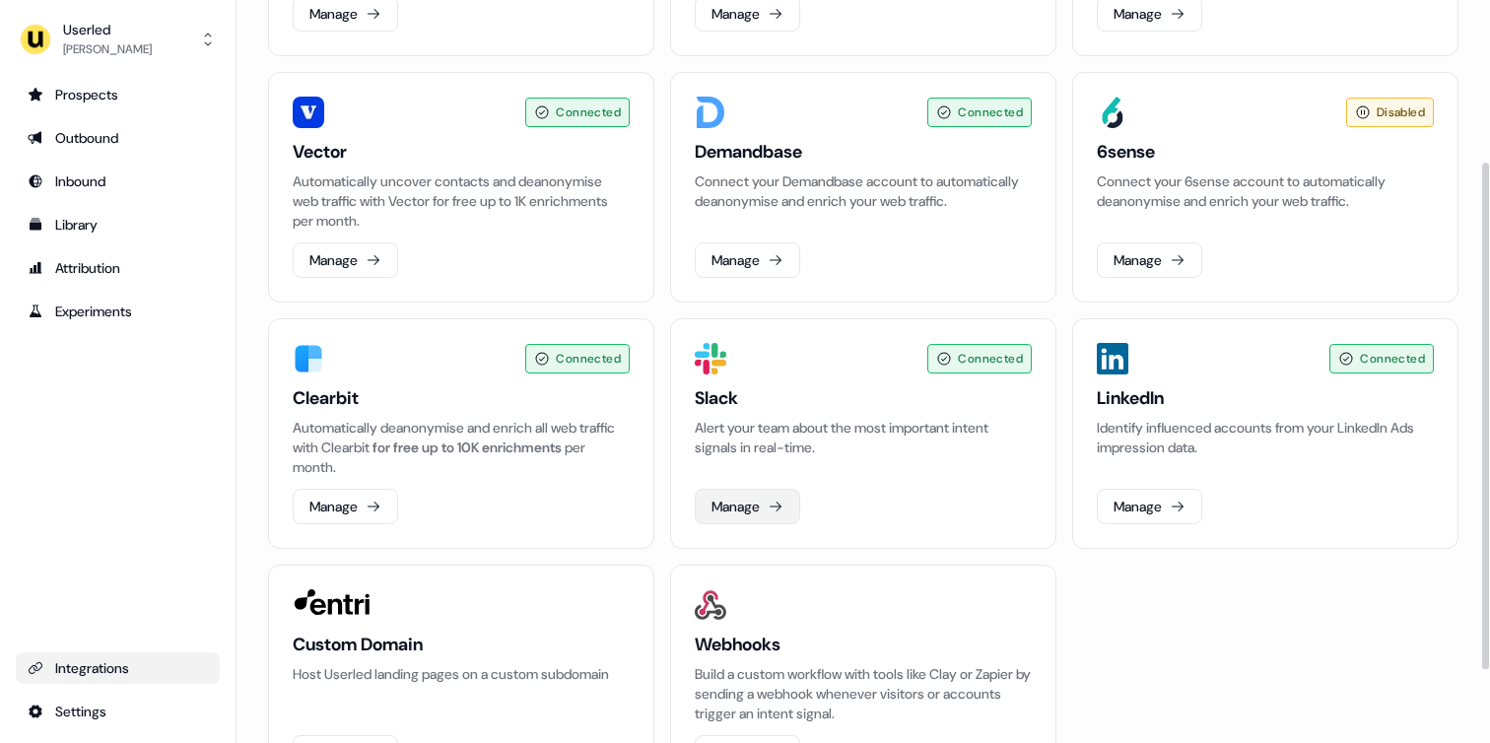
click at [782, 506] on icon at bounding box center [776, 507] width 16 height 16
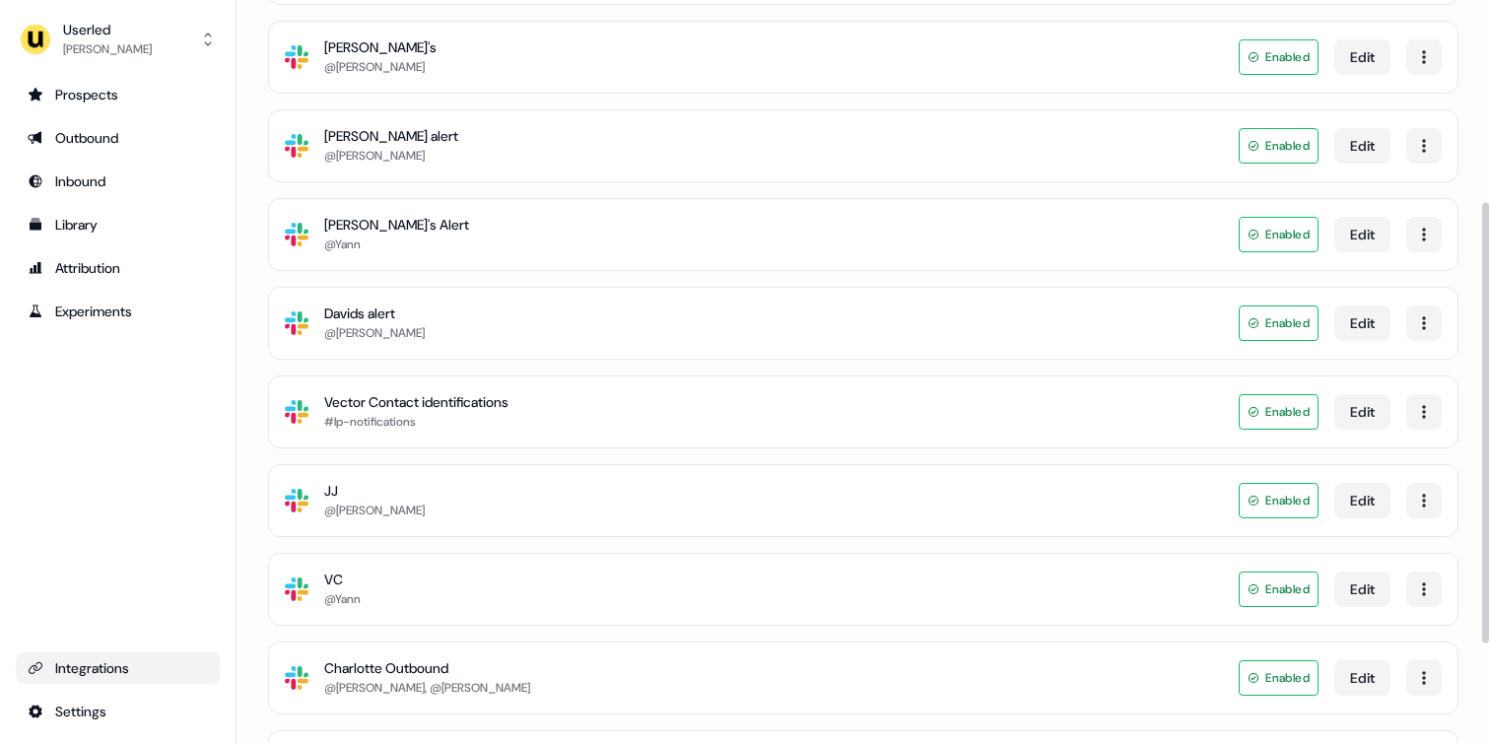
scroll to position [506, 0]
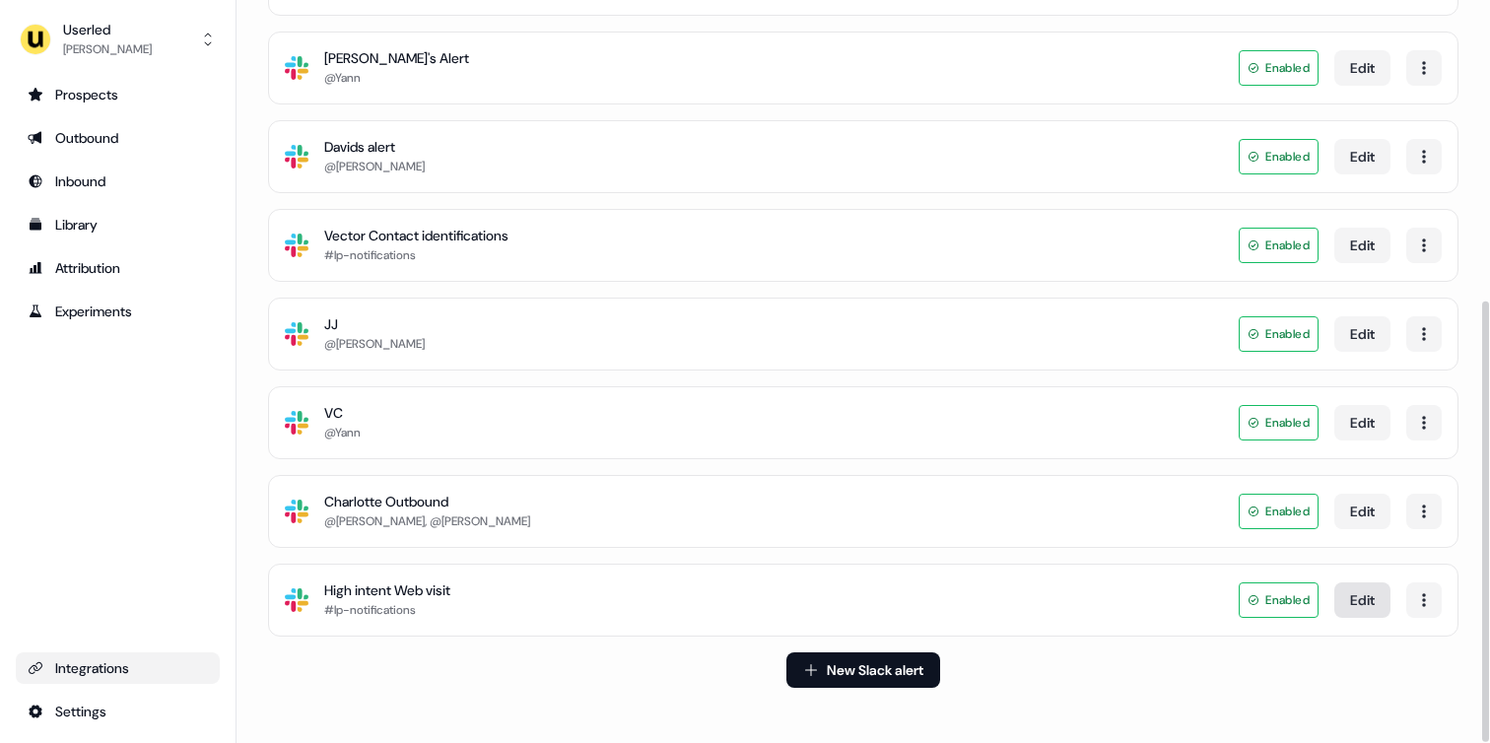
click at [1379, 593] on button "Edit" at bounding box center [1362, 599] width 56 height 35
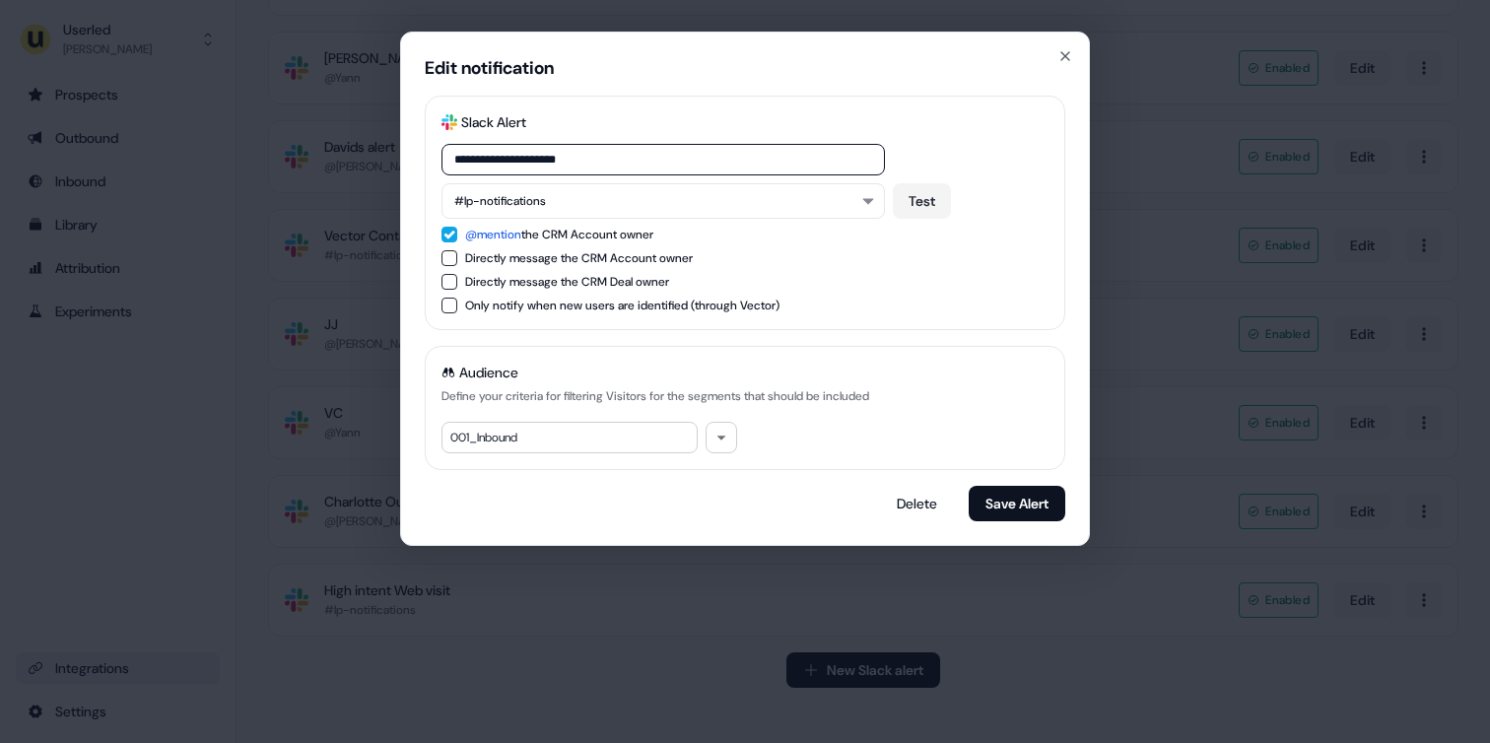
click at [1259, 522] on div "**********" at bounding box center [745, 371] width 1490 height 743
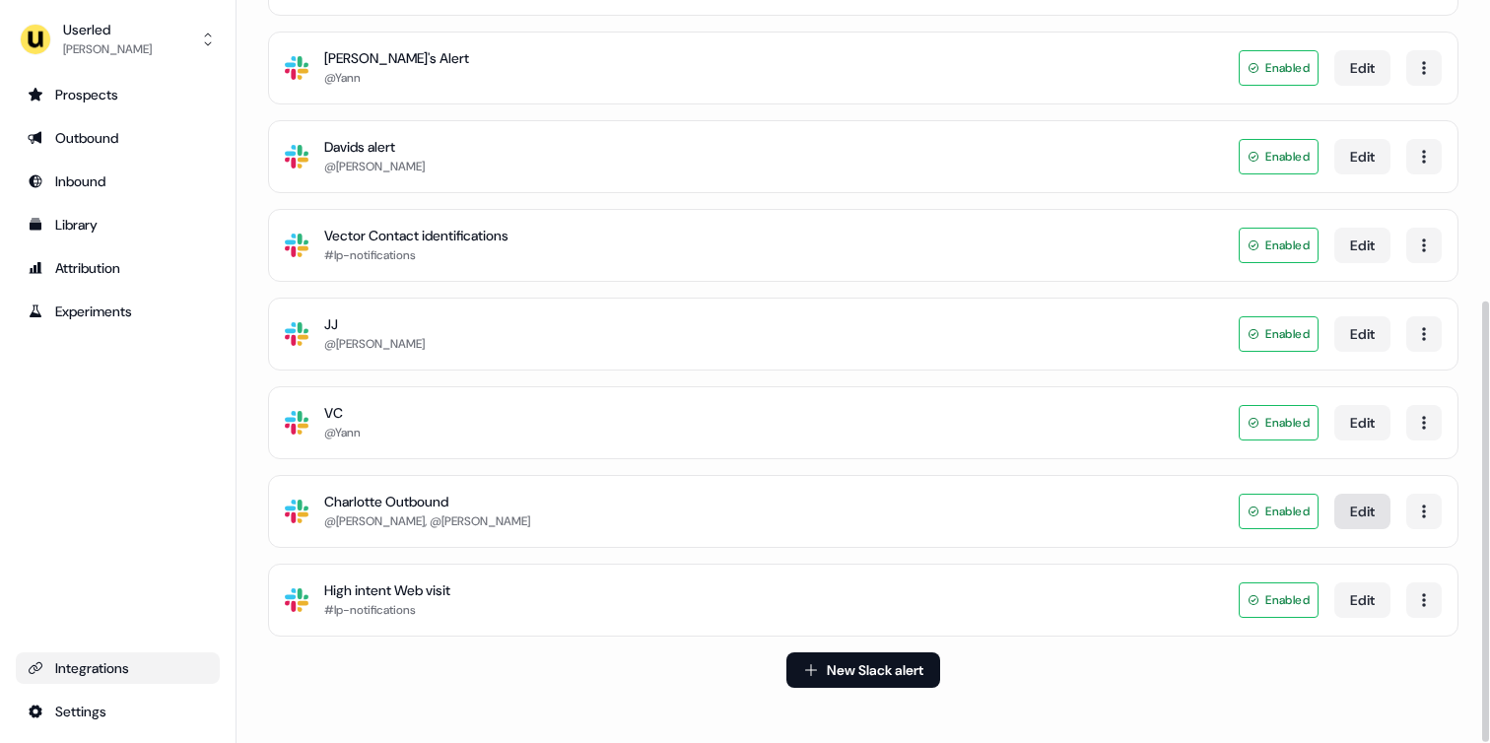
click at [1357, 522] on button "Edit" at bounding box center [1362, 511] width 56 height 35
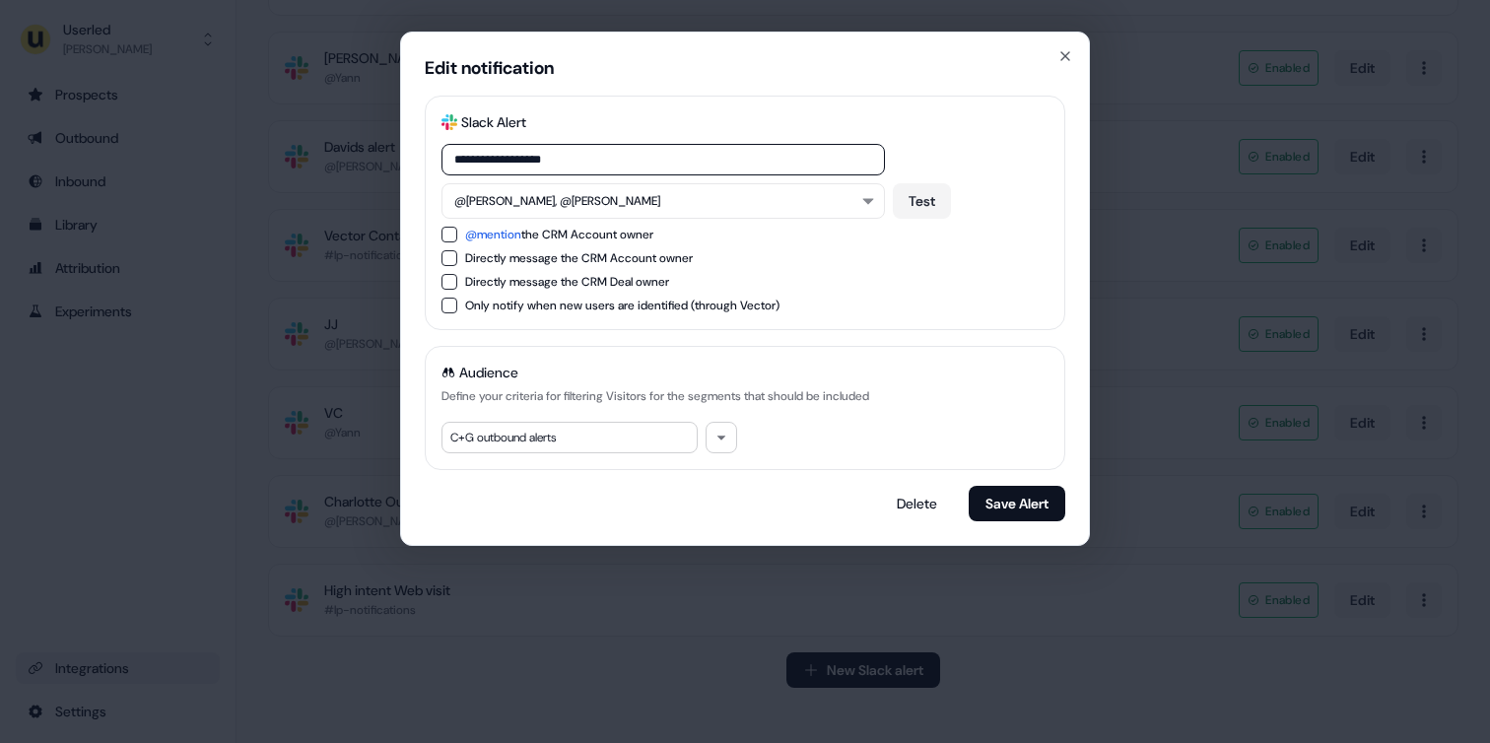
click at [1357, 522] on div "**********" at bounding box center [745, 371] width 1490 height 743
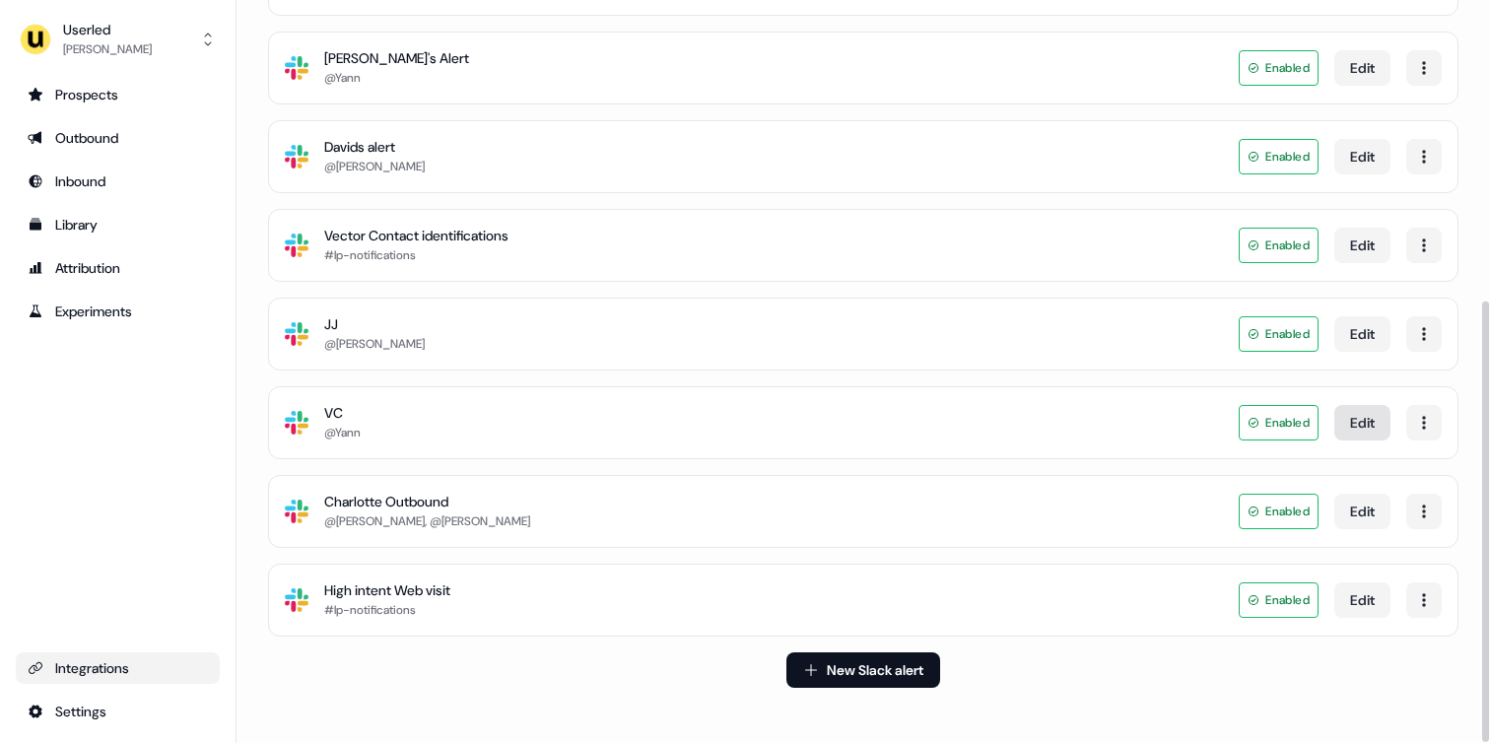
click at [1354, 436] on button "Edit" at bounding box center [1362, 422] width 56 height 35
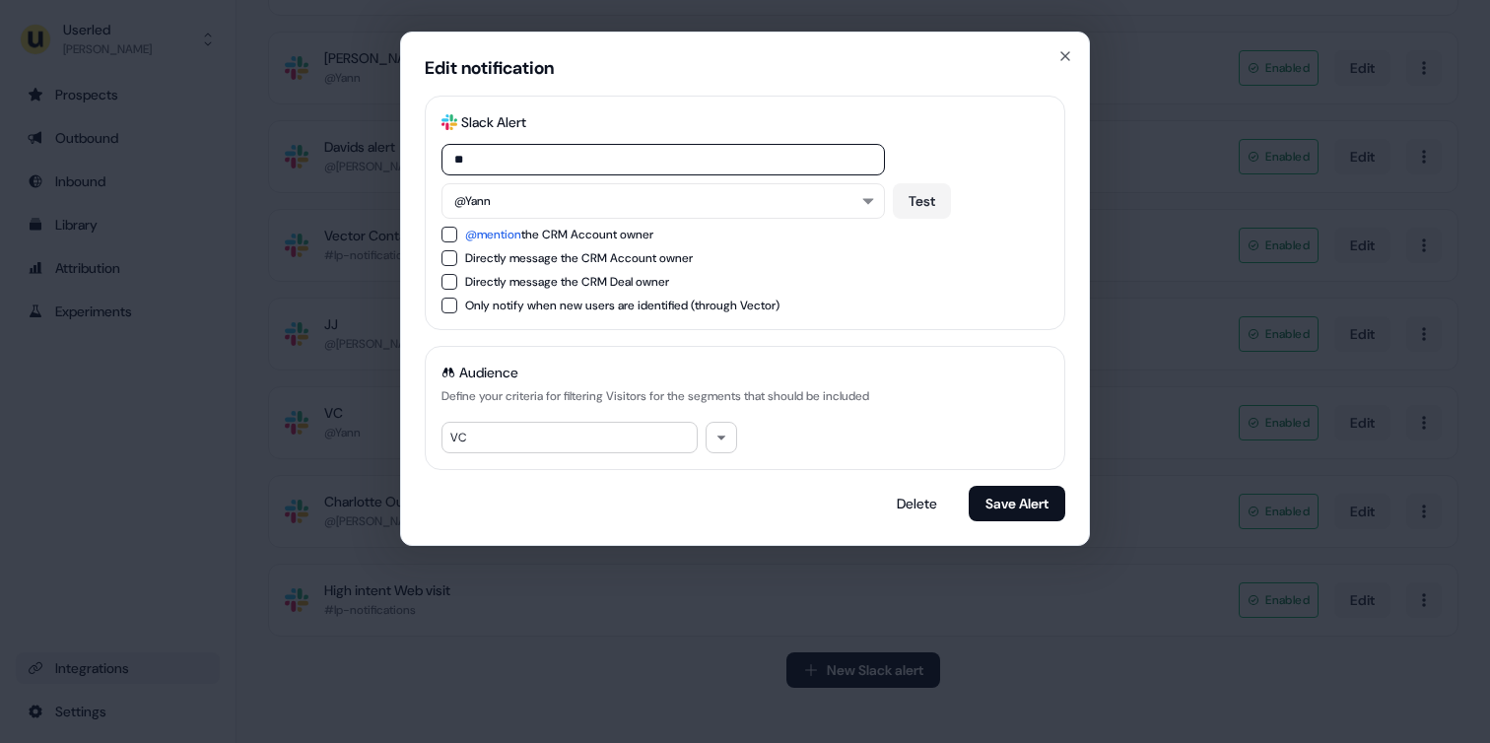
click at [1353, 436] on div "Edit notification Slack Logo SVG Slack Alert ** @Yann Test @mention the CRM Acc…" at bounding box center [745, 371] width 1490 height 743
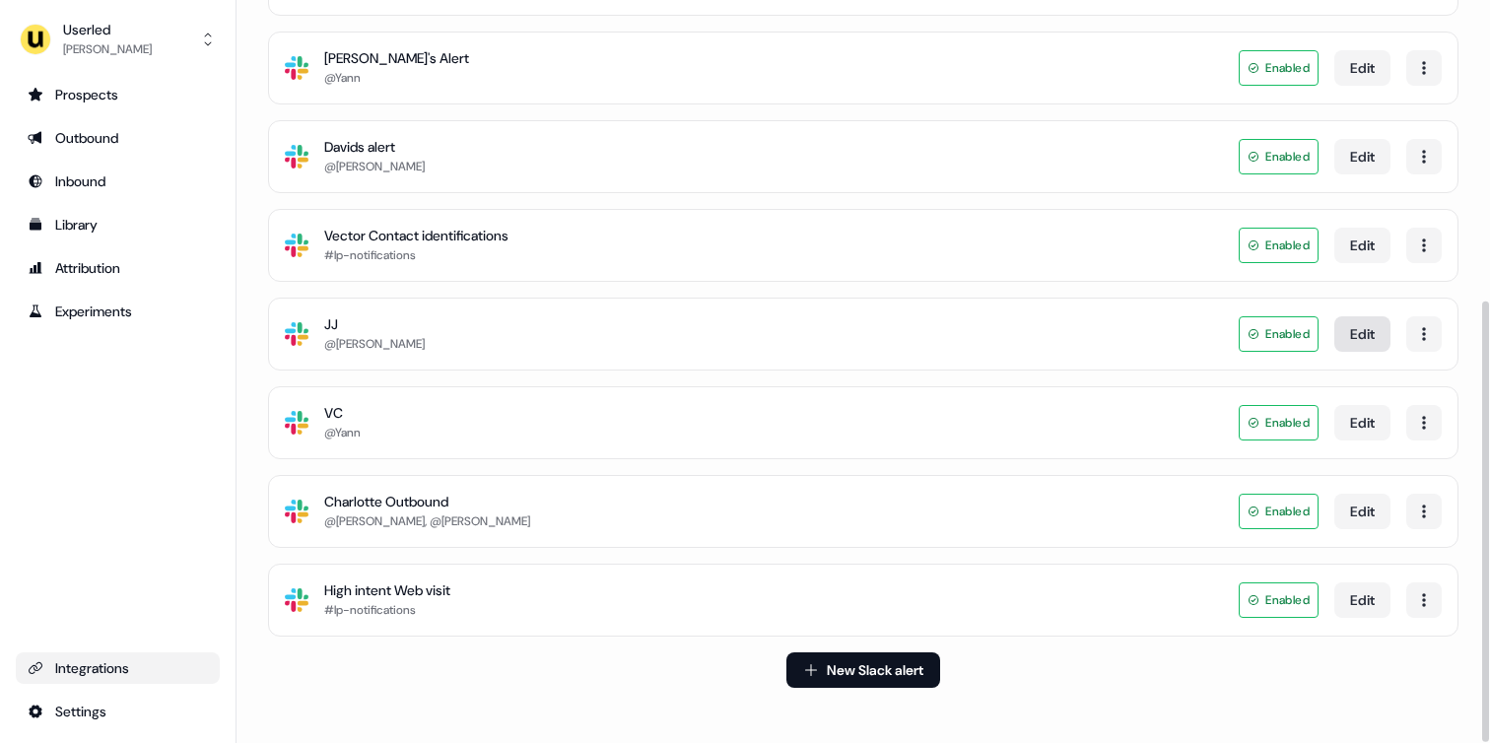
click at [1346, 342] on button "Edit" at bounding box center [1362, 333] width 56 height 35
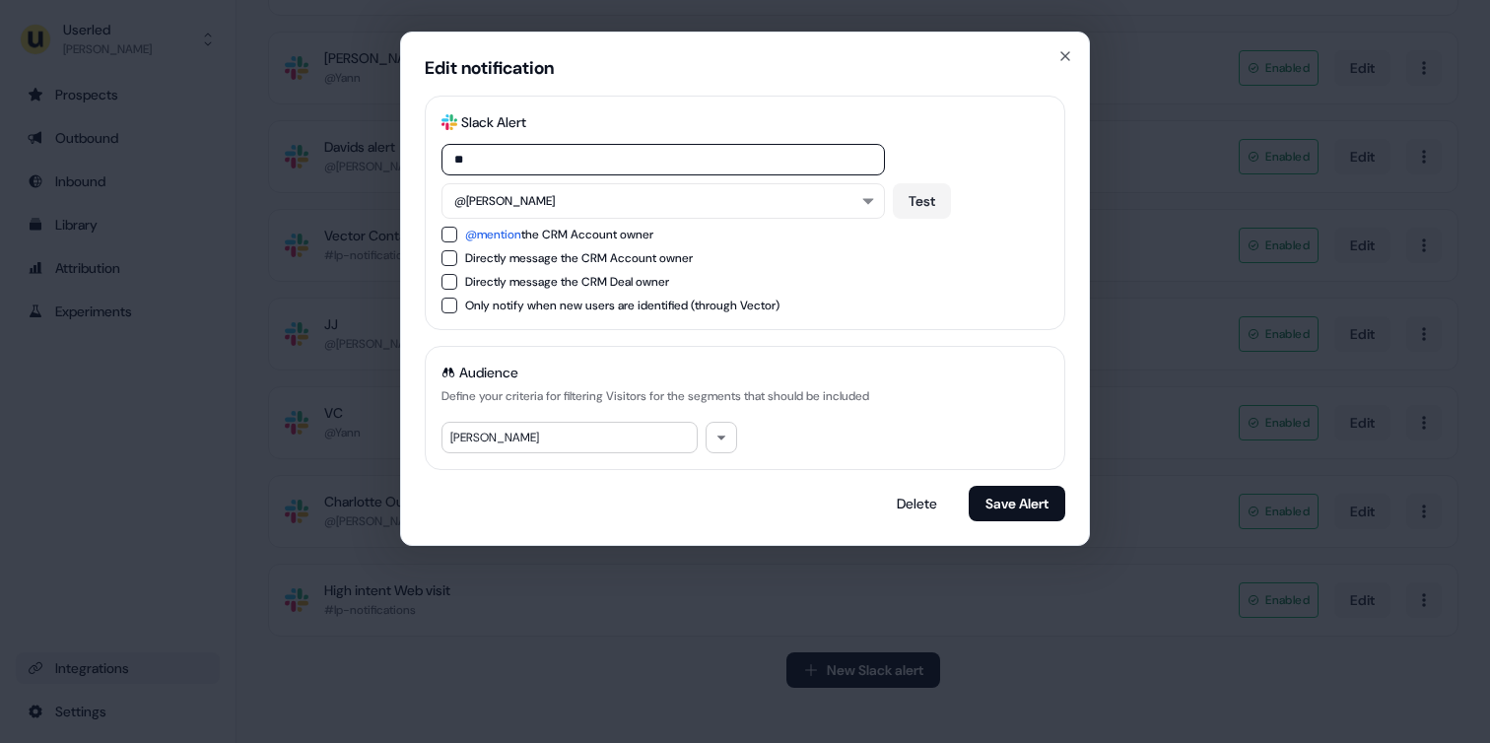
click at [1286, 343] on div "Edit notification Slack Logo SVG Slack Alert ** @[PERSON_NAME] Test @mention th…" at bounding box center [745, 371] width 1490 height 743
